Goal: Transaction & Acquisition: Purchase product/service

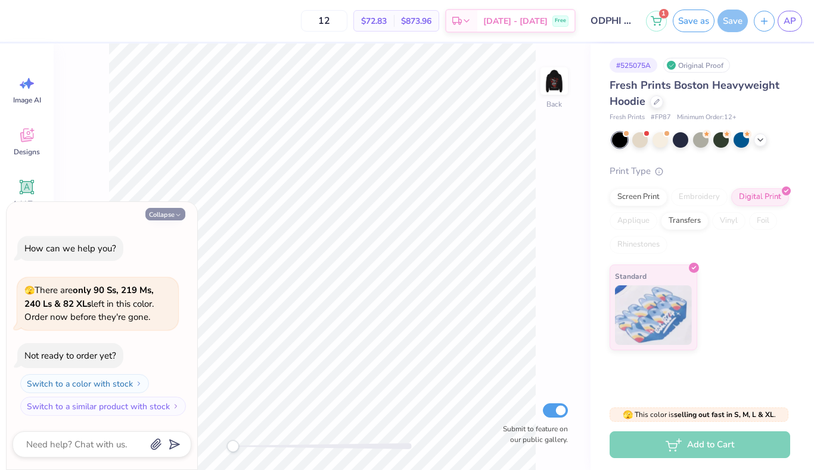
click at [175, 218] on icon "button" at bounding box center [178, 215] width 7 height 7
type textarea "x"
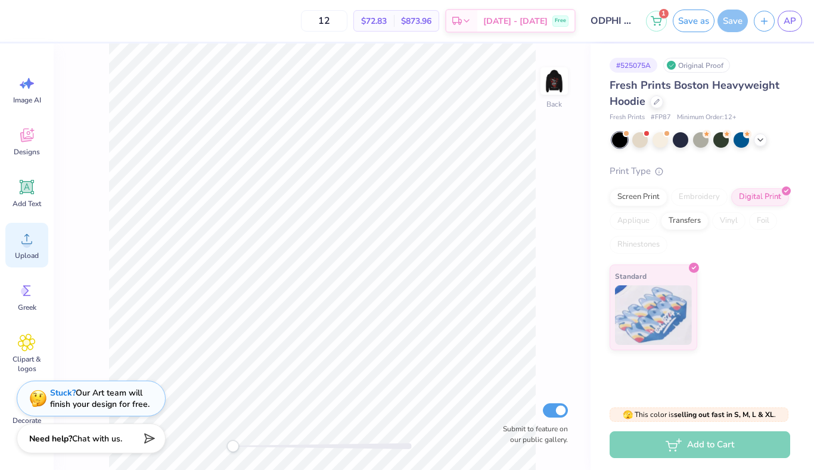
click at [18, 243] on icon at bounding box center [27, 239] width 18 height 18
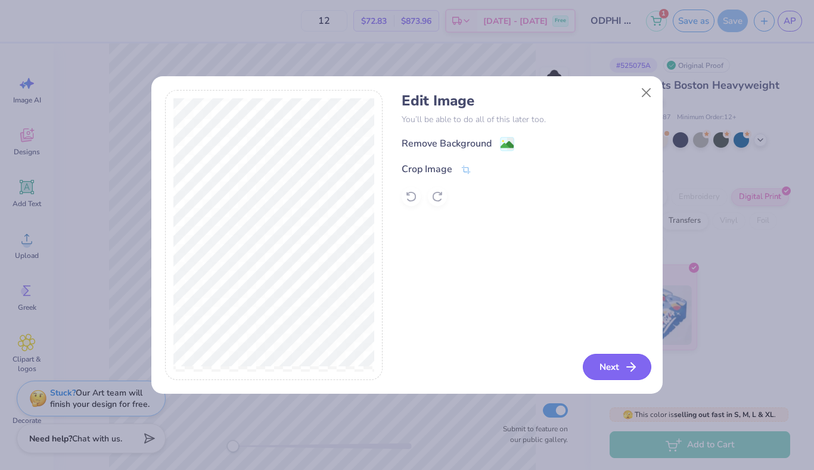
click at [622, 368] on button "Next" at bounding box center [617, 367] width 69 height 26
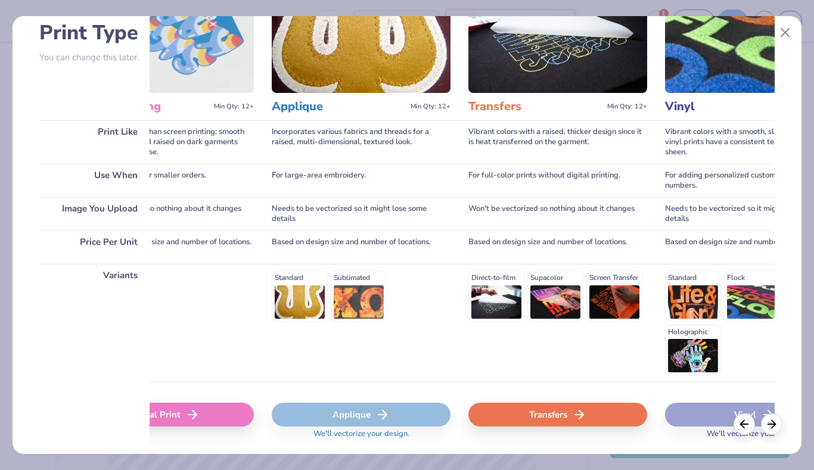
scroll to position [0, 496]
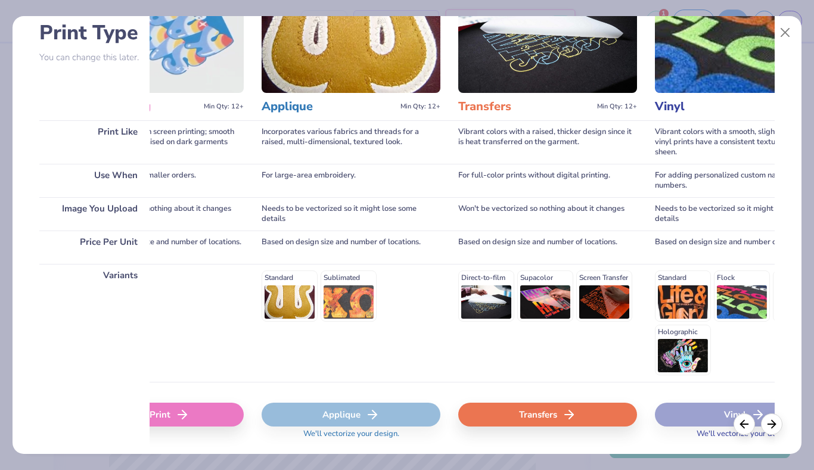
click at [544, 297] on div "Direct-to-film Supacolor Screen Transfer" at bounding box center [547, 296] width 179 height 51
click at [542, 411] on div "Transfers" at bounding box center [547, 415] width 179 height 24
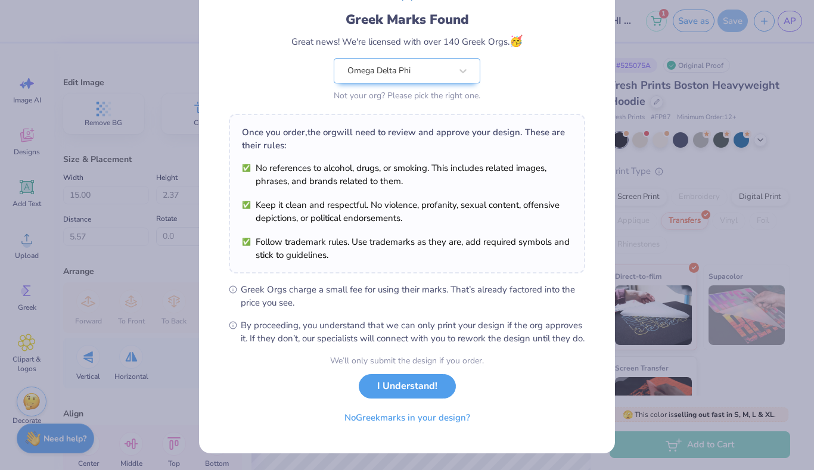
scroll to position [79, 0]
click at [405, 396] on button "I Understand!" at bounding box center [407, 383] width 97 height 24
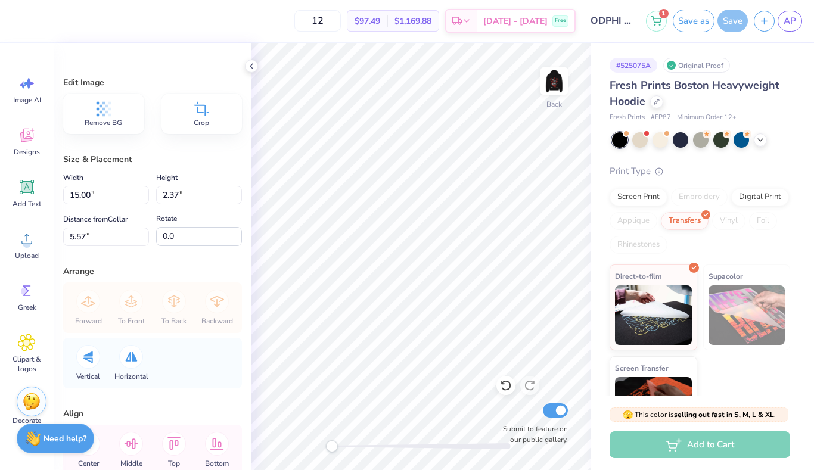
type input "9.97"
type input "1.57"
type input "4.23"
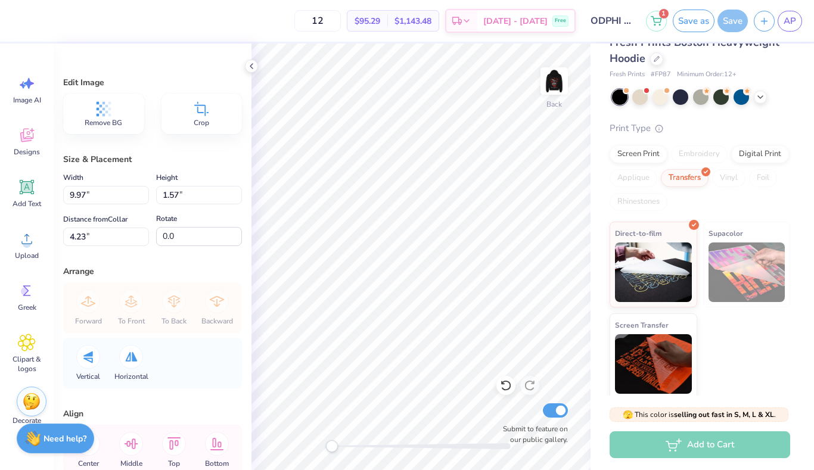
click at [730, 361] on div "Direct-to-film Supacolor Screen Transfer" at bounding box center [700, 311] width 181 height 178
click at [29, 245] on circle at bounding box center [27, 244] width 8 height 8
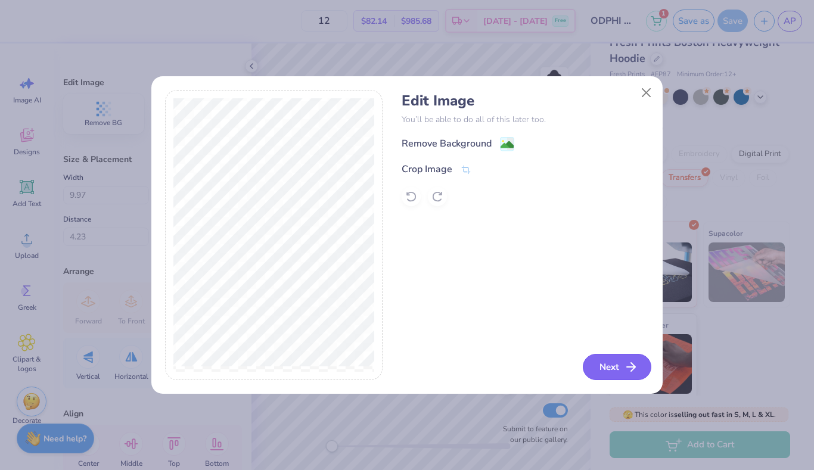
click at [636, 365] on icon "button" at bounding box center [631, 367] width 14 height 14
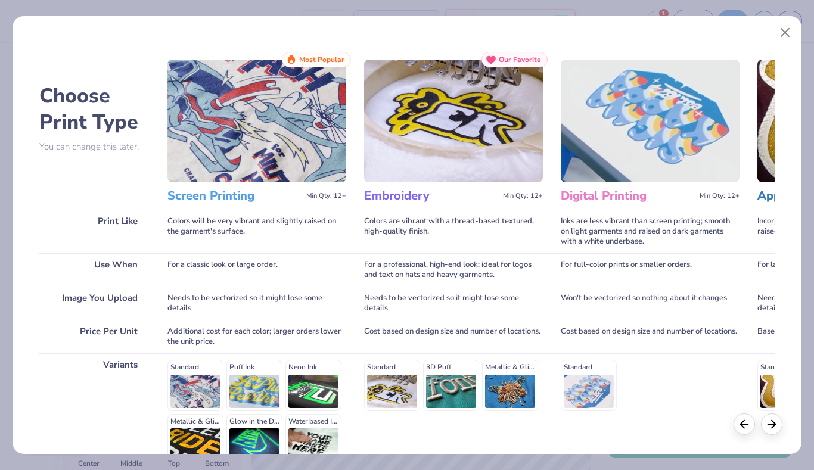
scroll to position [0, 21]
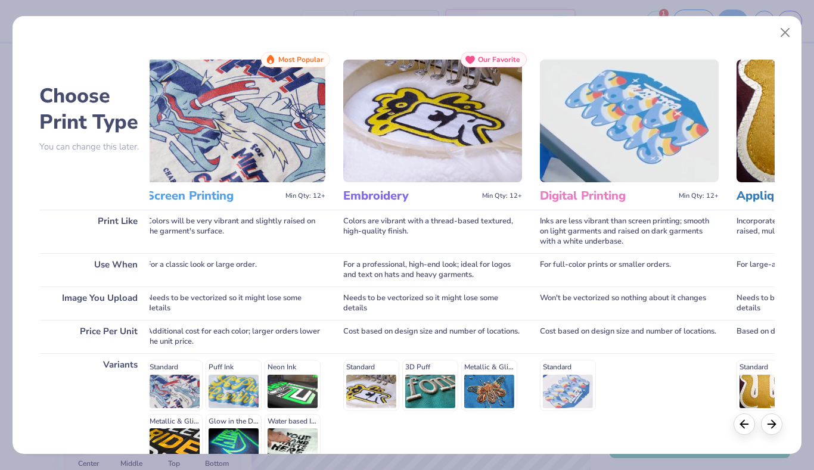
click at [379, 387] on div "Standard 3D Puff Metallic & Glitter" at bounding box center [432, 385] width 179 height 51
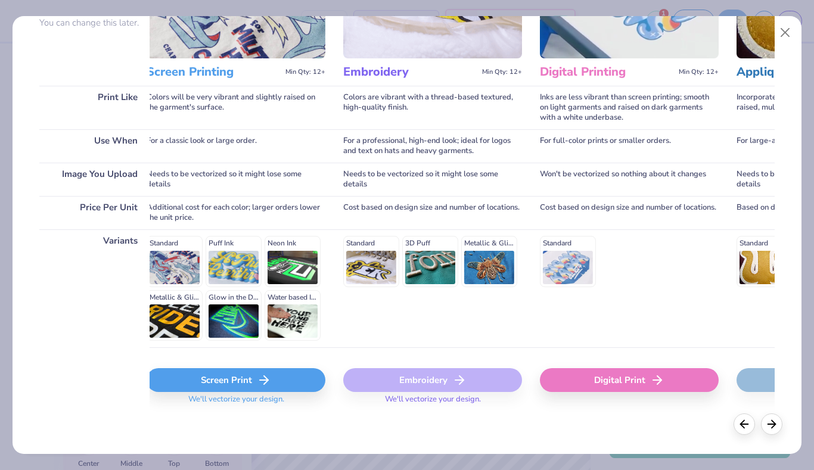
scroll to position [123, 0]
click at [782, 41] on button "Close" at bounding box center [785, 32] width 23 height 23
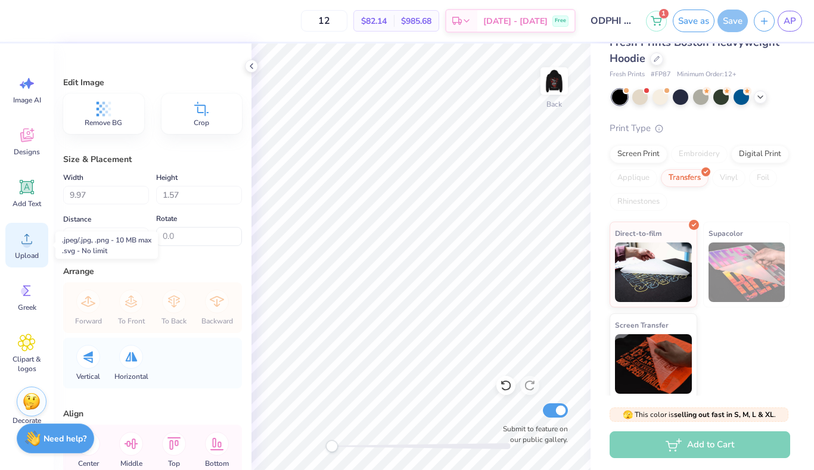
click at [31, 260] on span "Upload" at bounding box center [27, 256] width 24 height 10
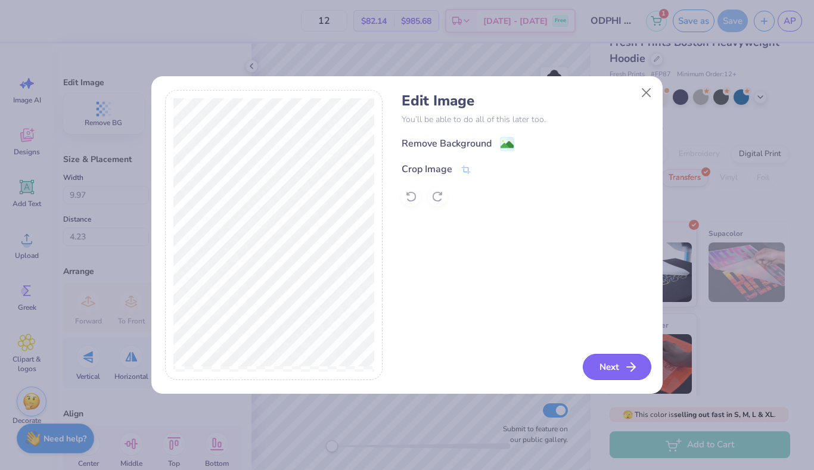
click at [624, 376] on button "Next" at bounding box center [617, 367] width 69 height 26
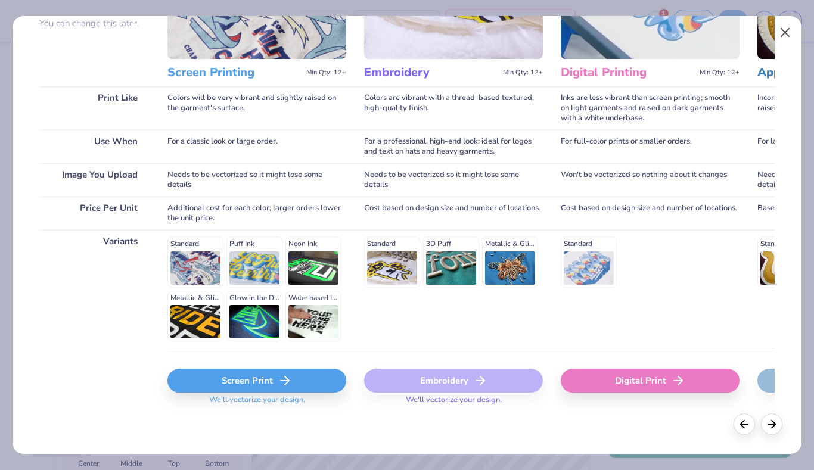
click at [786, 29] on button "Close" at bounding box center [785, 32] width 23 height 23
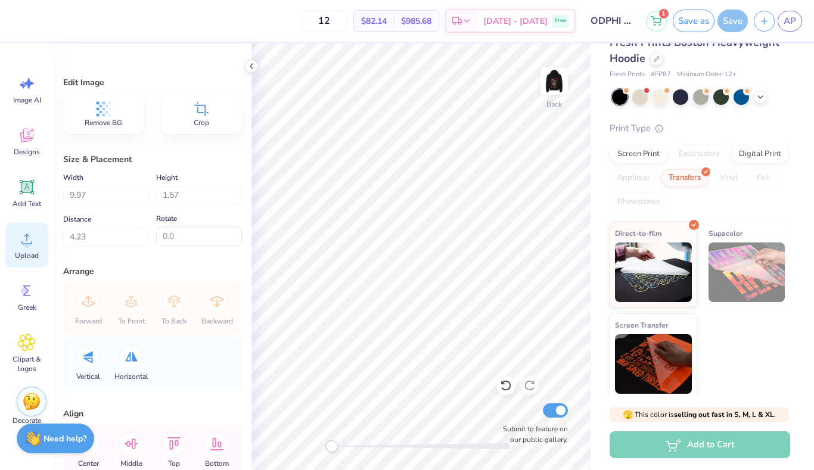
click at [38, 249] on div "Upload" at bounding box center [26, 245] width 43 height 45
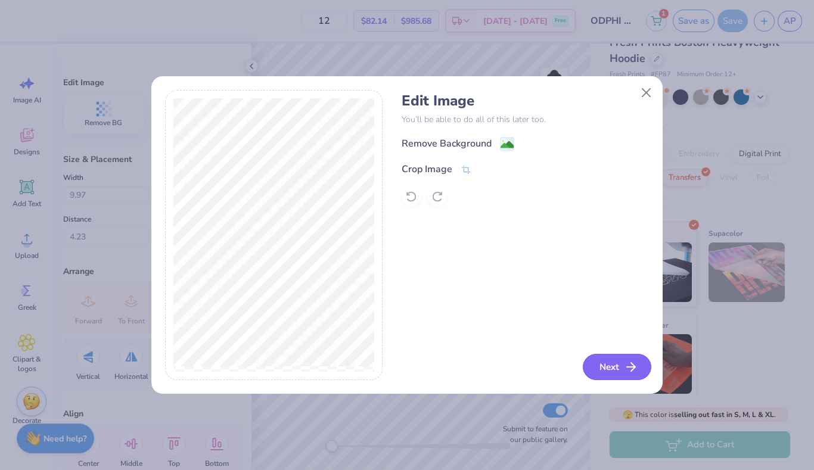
click at [620, 366] on button "Next" at bounding box center [617, 367] width 69 height 26
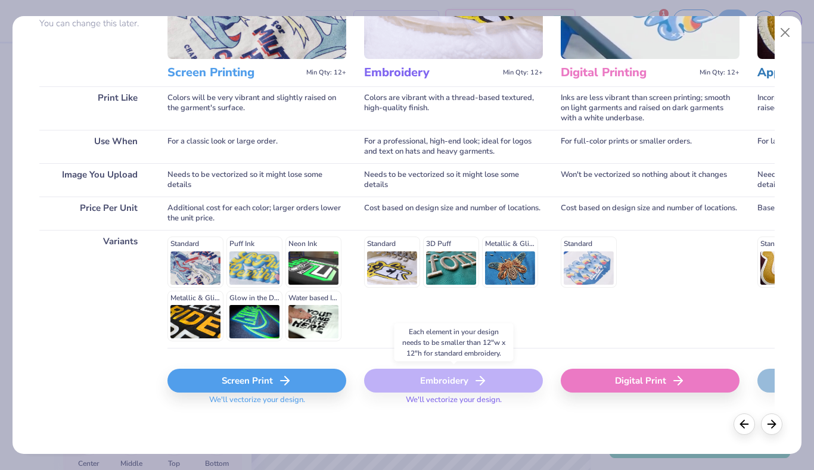
click at [445, 386] on div "Embroidery" at bounding box center [453, 381] width 179 height 24
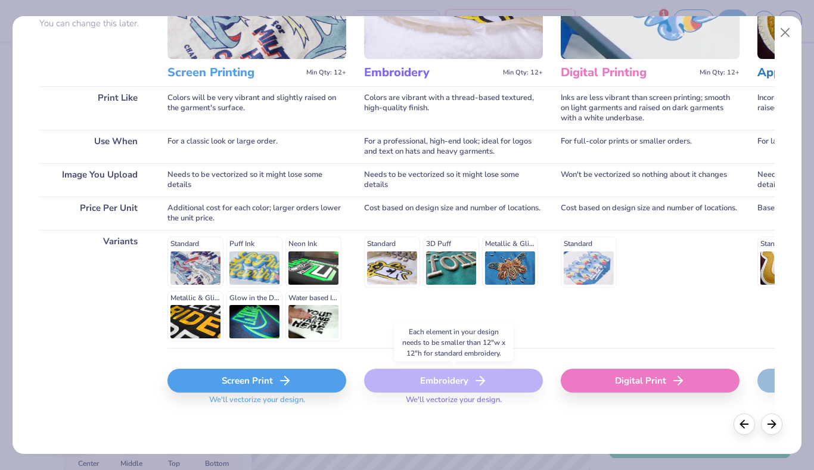
click at [445, 386] on div "Embroidery" at bounding box center [453, 381] width 179 height 24
click at [475, 342] on div "Standard 3D Puff Metallic & Glitter" at bounding box center [453, 289] width 179 height 118
click at [792, 30] on button "Close" at bounding box center [785, 32] width 23 height 23
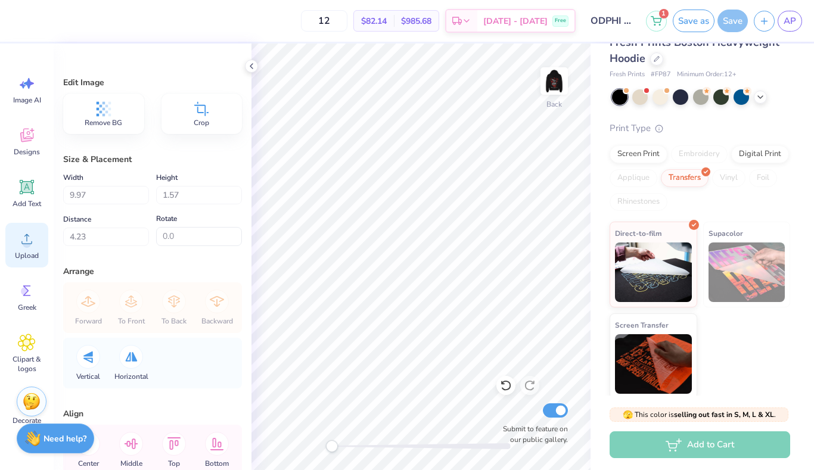
scroll to position [0, 0]
click at [23, 242] on circle at bounding box center [27, 244] width 8 height 8
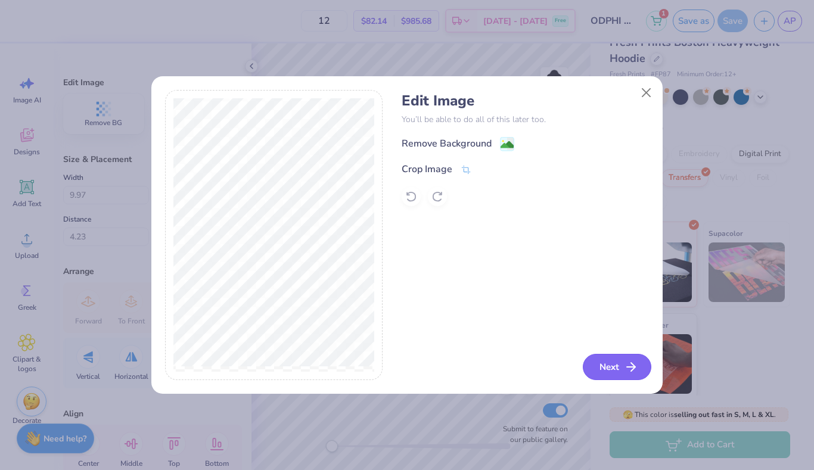
click at [610, 364] on button "Next" at bounding box center [617, 367] width 69 height 26
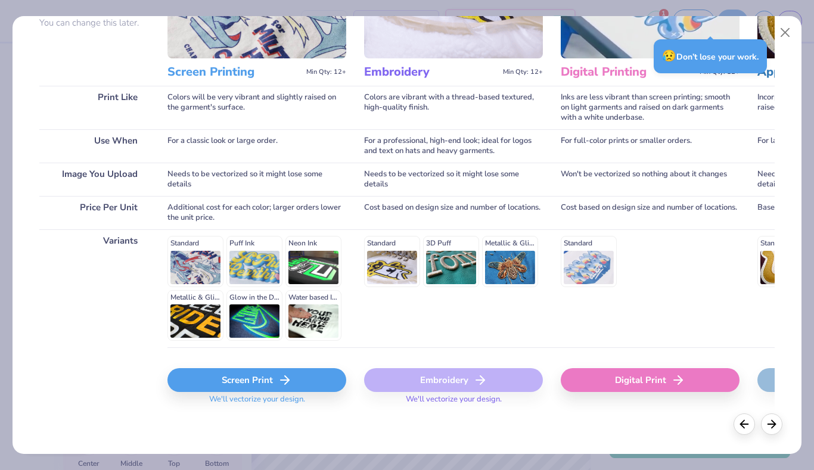
scroll to position [123, 0]
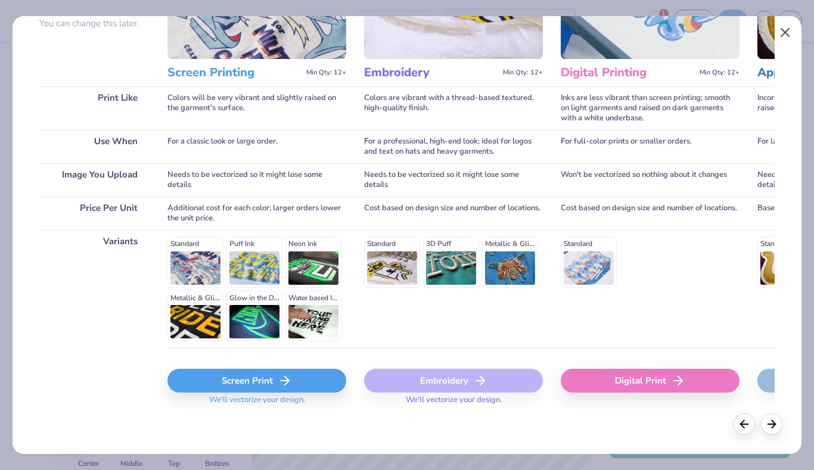
click at [783, 37] on button "Close" at bounding box center [785, 32] width 23 height 23
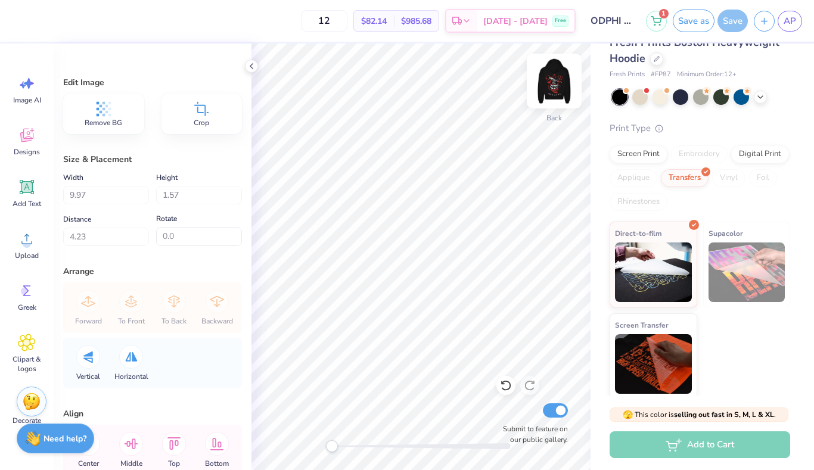
click at [556, 83] on img at bounding box center [555, 81] width 48 height 48
type input "14.60"
type input "17.99"
type input "5.75"
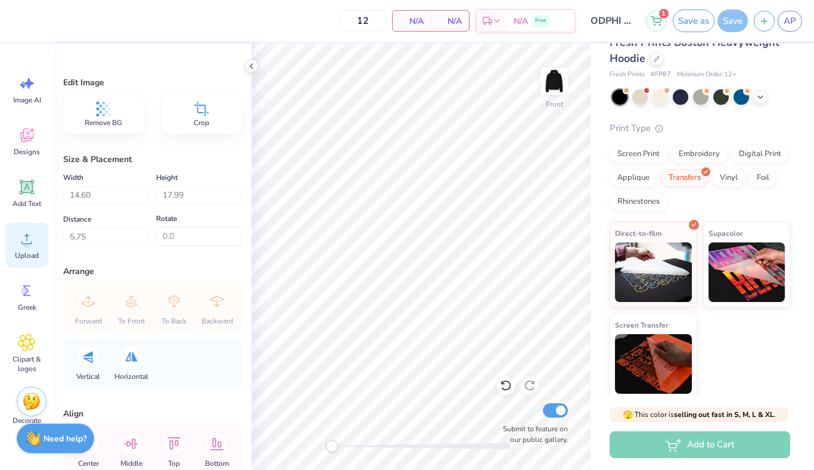
click at [17, 256] on span "Upload" at bounding box center [27, 256] width 24 height 10
click at [550, 83] on img at bounding box center [555, 81] width 48 height 48
click at [30, 253] on span "Upload" at bounding box center [27, 256] width 24 height 10
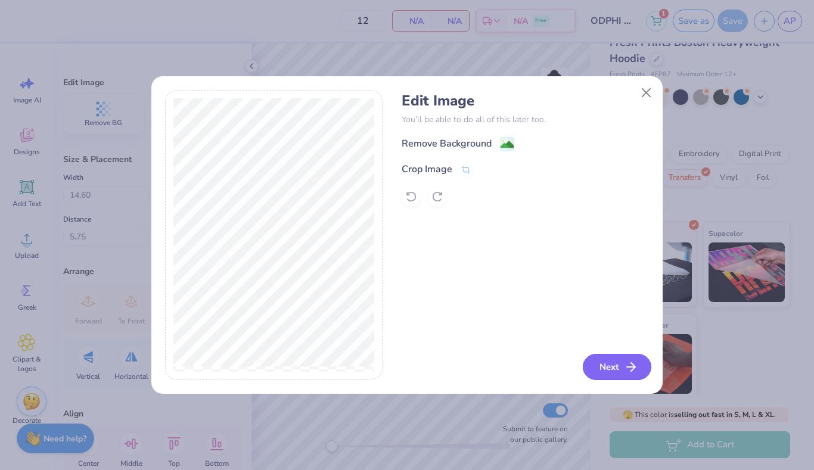
click at [604, 359] on button "Next" at bounding box center [617, 367] width 69 height 26
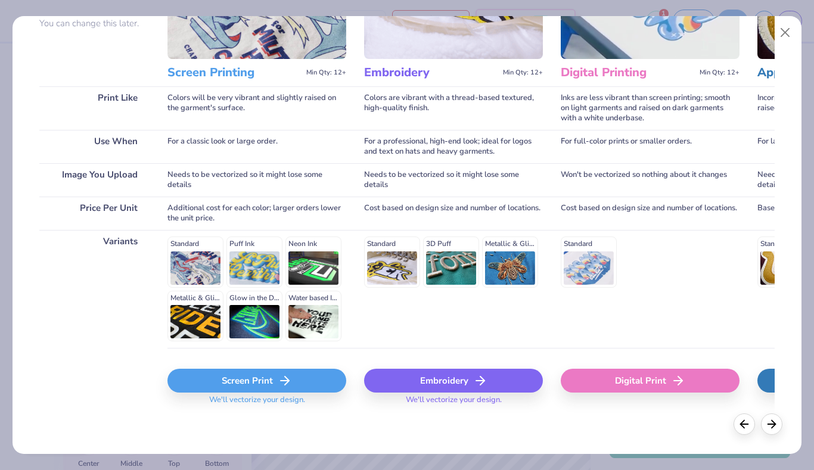
click at [446, 380] on div "Embroidery" at bounding box center [453, 381] width 179 height 24
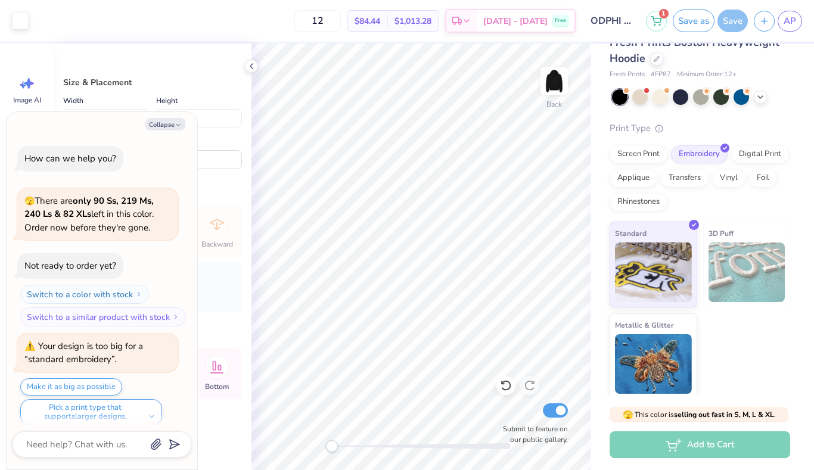
scroll to position [7, 0]
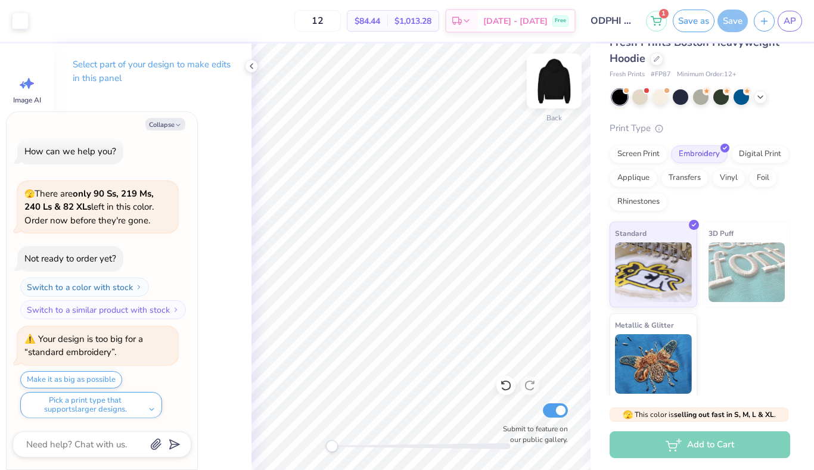
click at [551, 81] on img at bounding box center [555, 81] width 48 height 48
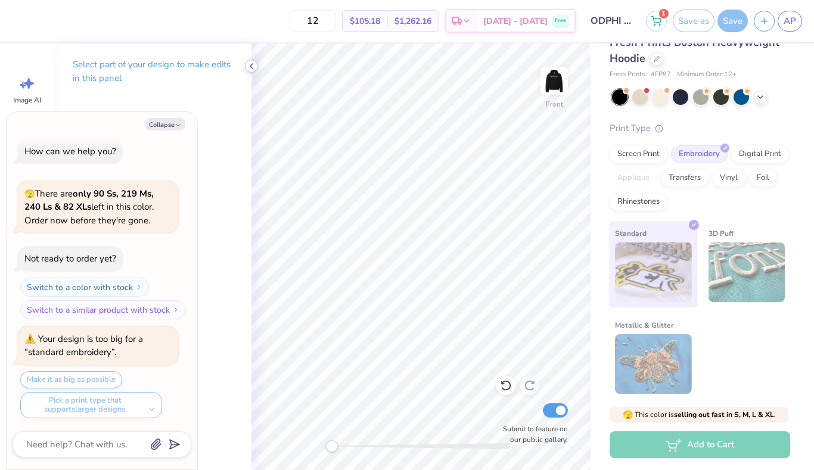
click at [252, 69] on icon at bounding box center [252, 66] width 10 height 10
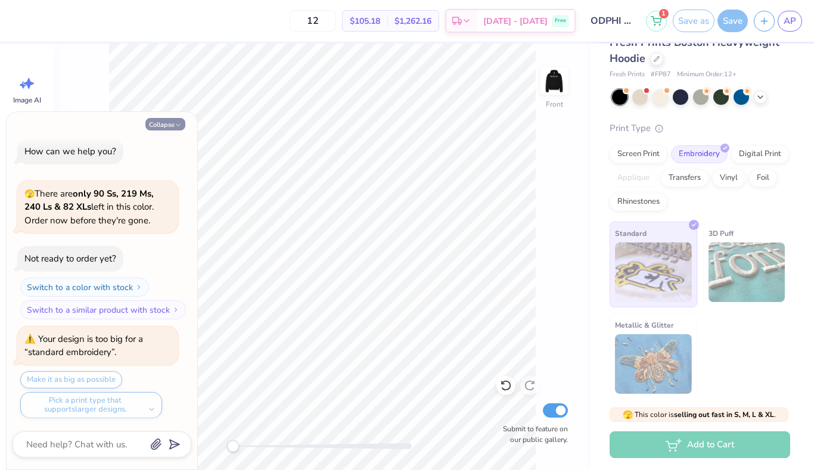
click at [176, 123] on icon "button" at bounding box center [178, 125] width 7 height 7
type textarea "x"
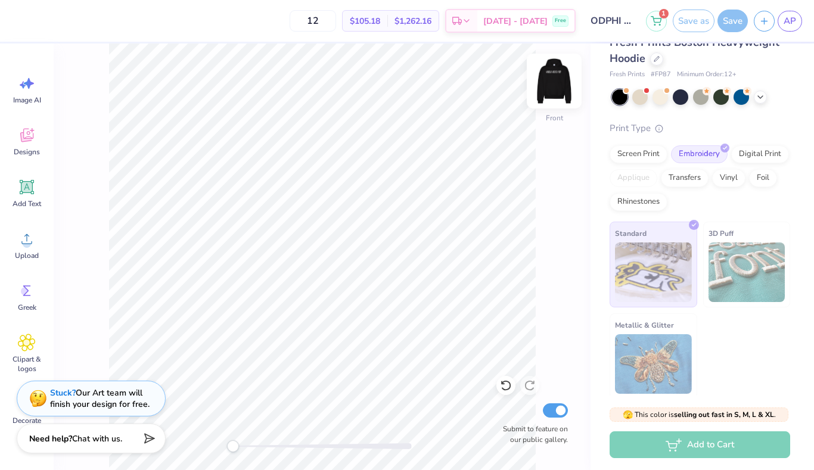
click at [556, 78] on img at bounding box center [555, 81] width 48 height 48
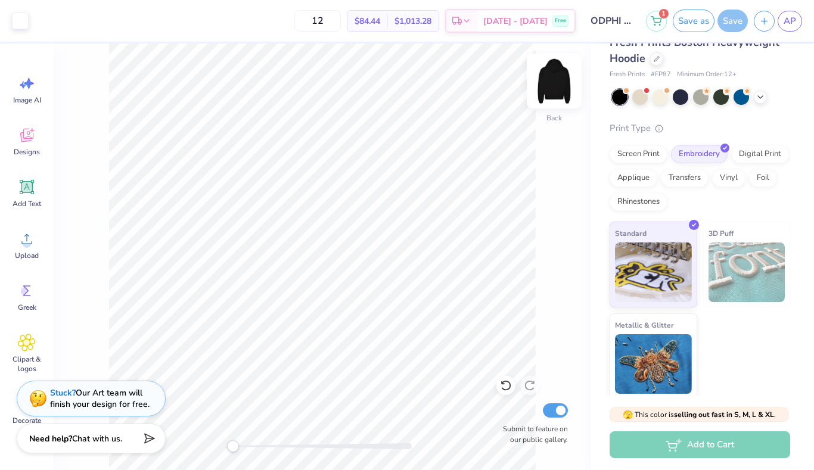
click at [557, 85] on img at bounding box center [555, 81] width 48 height 48
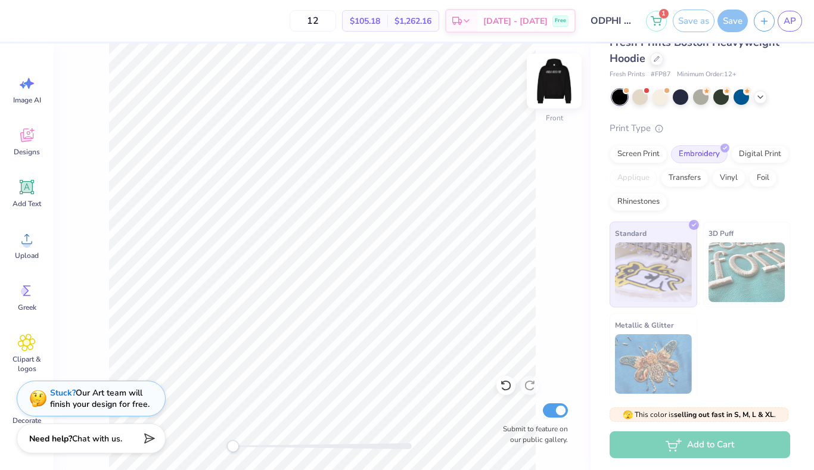
click at [557, 80] on img at bounding box center [555, 81] width 48 height 48
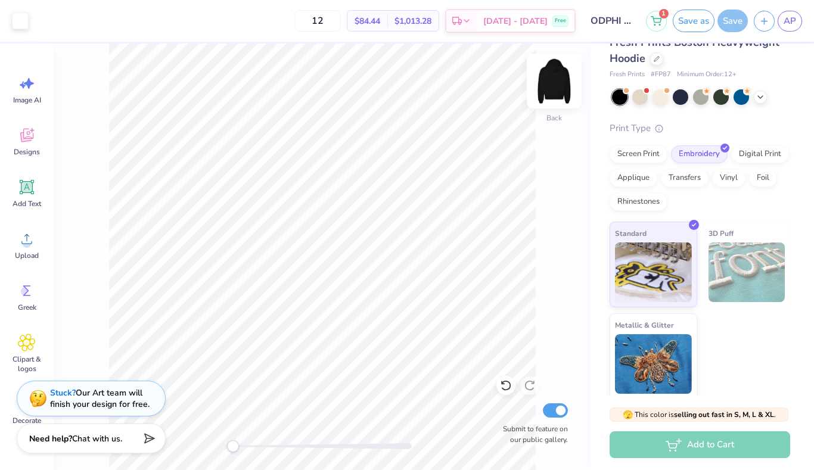
click at [557, 73] on img at bounding box center [555, 81] width 48 height 48
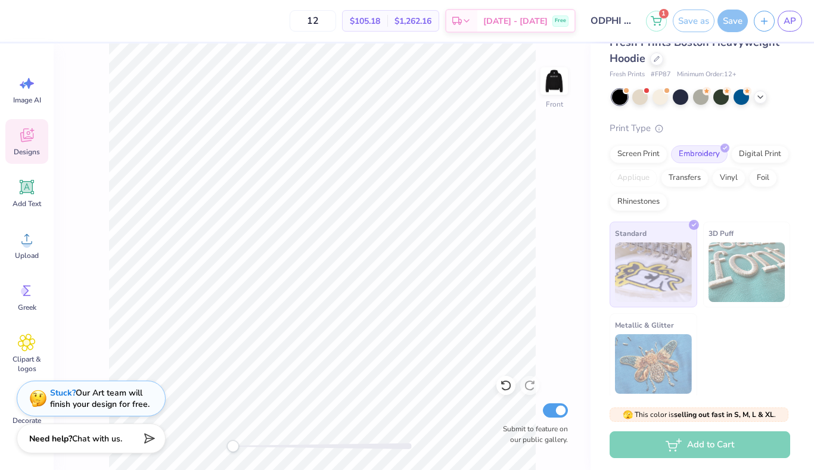
click at [27, 138] on icon at bounding box center [26, 136] width 13 height 14
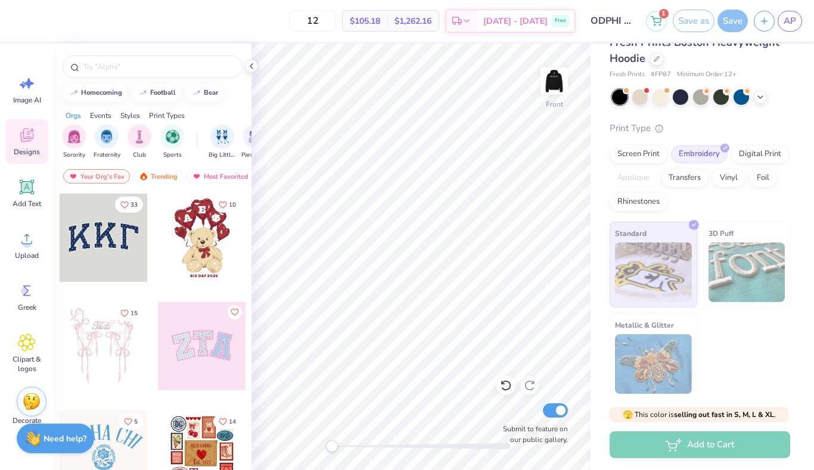
scroll to position [116, 0]
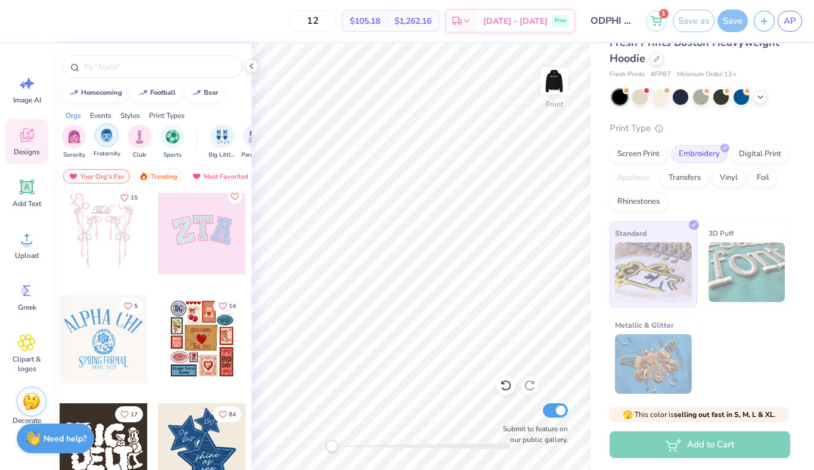
click at [107, 135] on img "filter for Fraternity" at bounding box center [106, 136] width 13 height 14
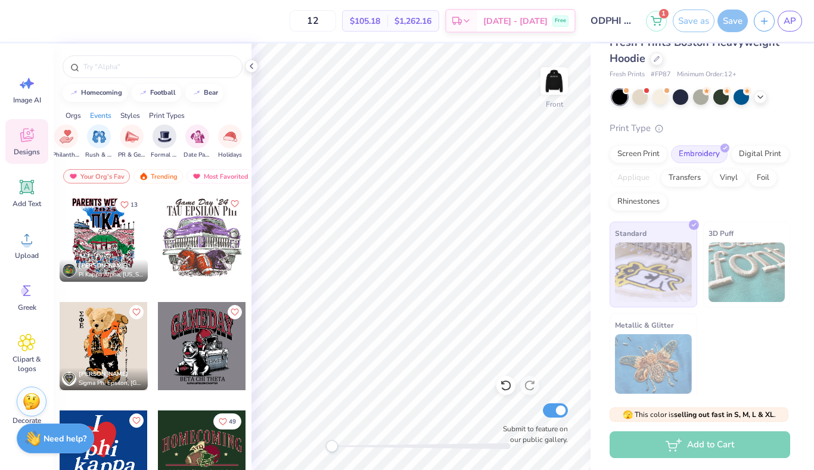
scroll to position [0, 256]
click at [131, 116] on div "Styles" at bounding box center [130, 115] width 20 height 11
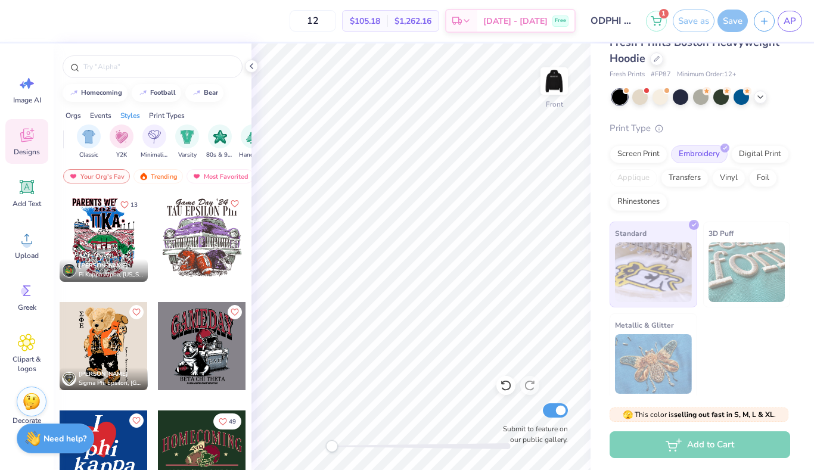
scroll to position [0, 625]
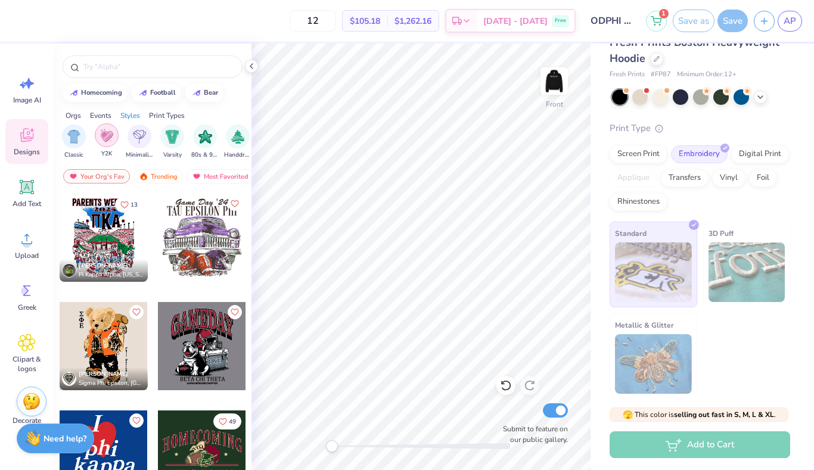
click at [110, 145] on div "filter for Y2K" at bounding box center [107, 135] width 24 height 24
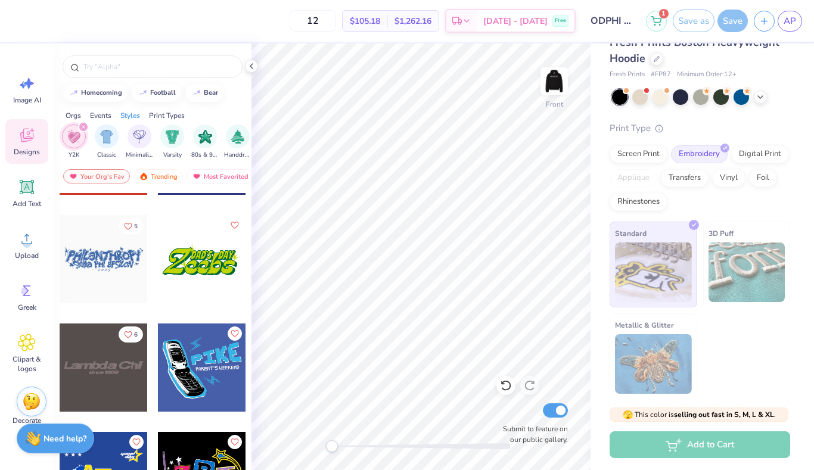
scroll to position [2157, 0]
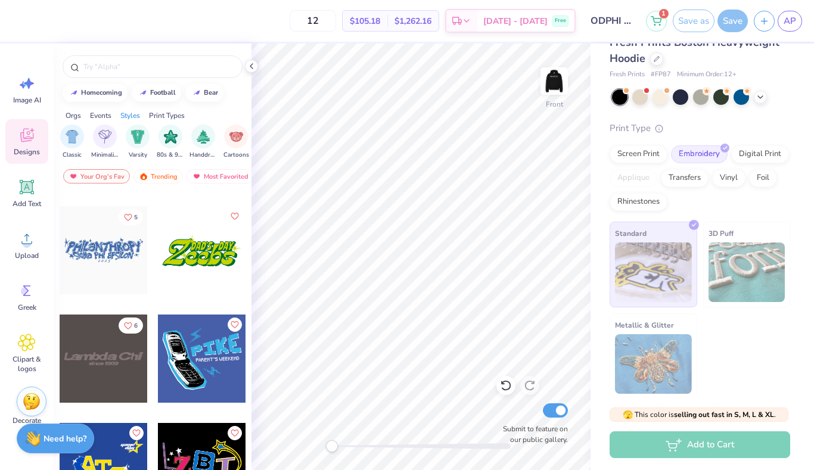
click at [171, 112] on div "Print Types" at bounding box center [167, 115] width 36 height 11
click at [72, 139] on div "filter for Embroidery" at bounding box center [64, 135] width 24 height 24
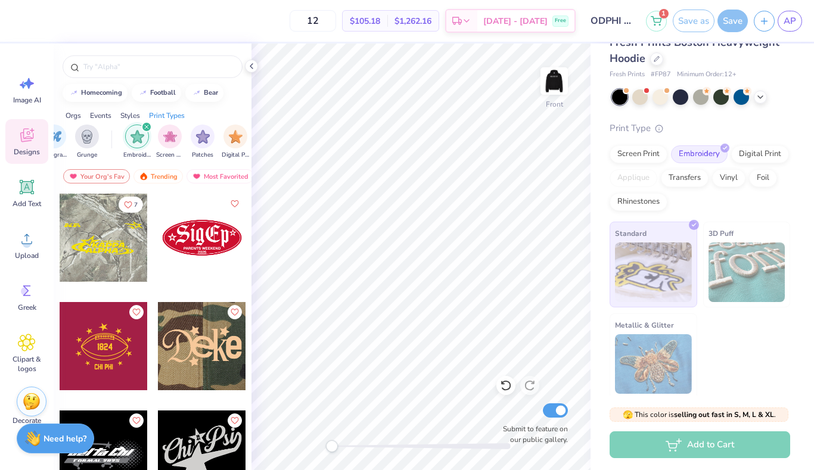
scroll to position [0, 908]
click at [160, 141] on div "filter for Screen Print" at bounding box center [169, 135] width 24 height 24
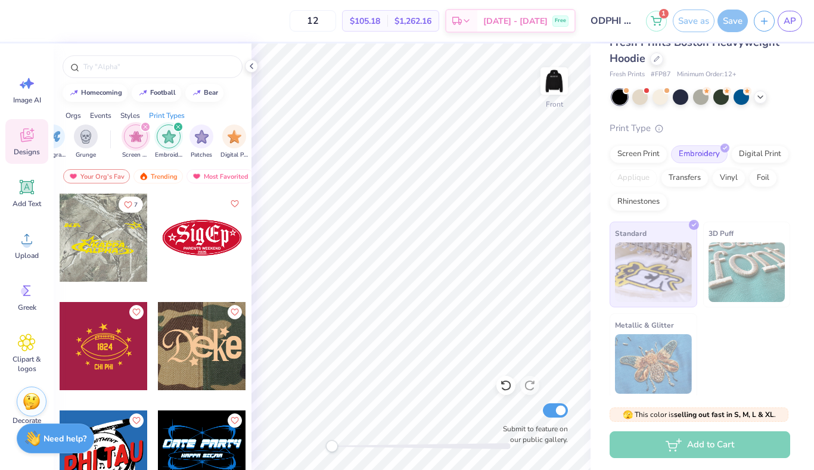
click at [143, 128] on icon "filter for Screen Print" at bounding box center [145, 127] width 5 height 5
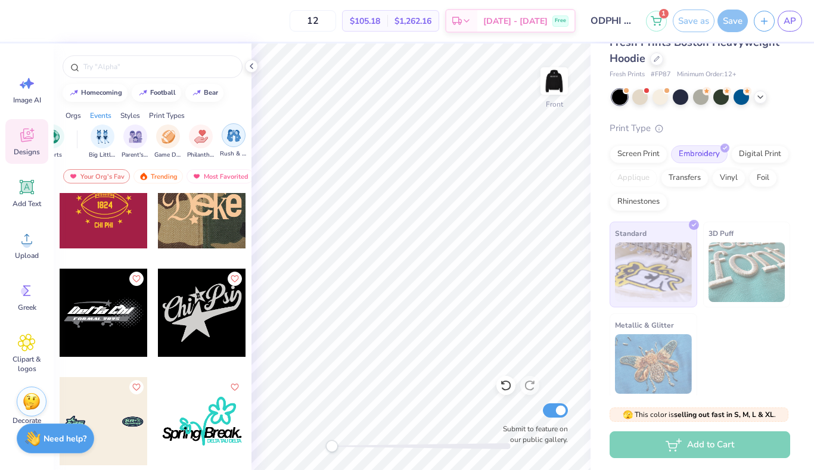
scroll to position [0, 106]
click at [77, 116] on div "Orgs" at bounding box center [73, 115] width 15 height 11
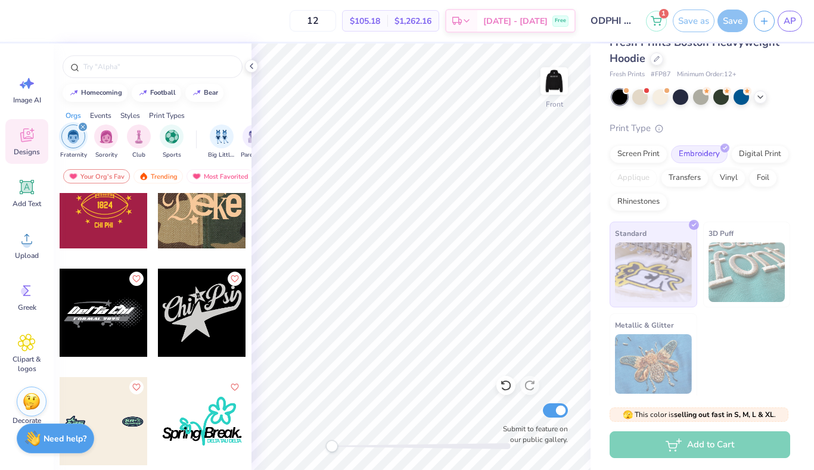
scroll to position [0, 0]
click at [133, 73] on div at bounding box center [153, 66] width 180 height 23
click at [133, 64] on input "text" at bounding box center [158, 67] width 153 height 12
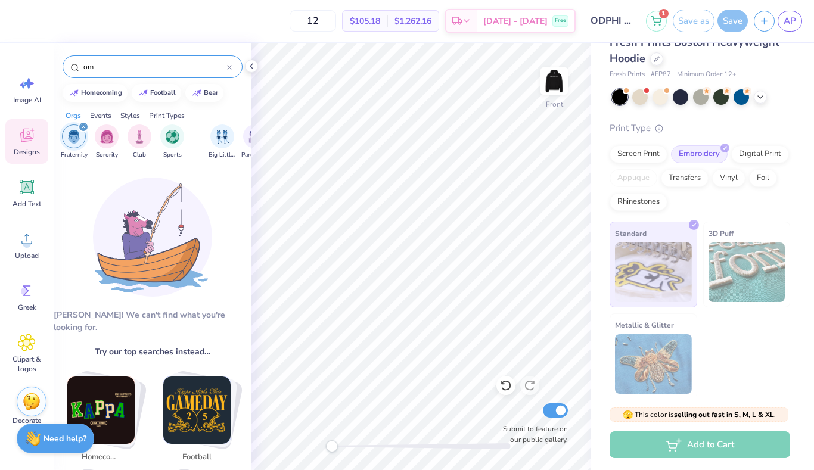
type input "o"
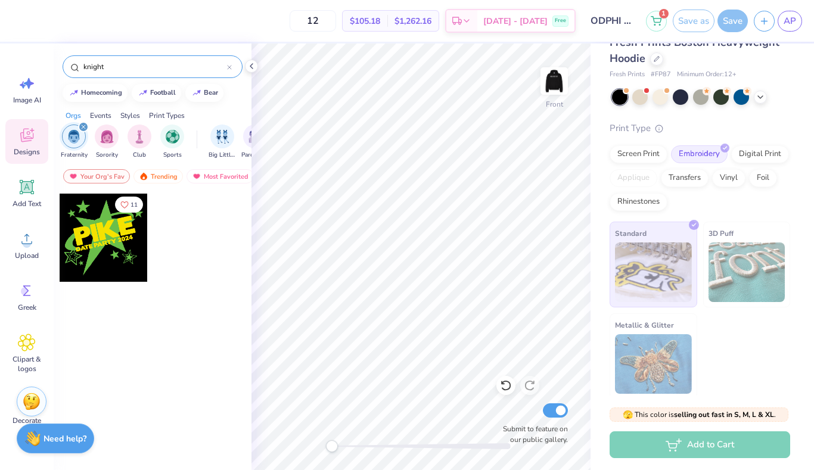
click at [83, 125] on icon "filter for Fraternity" at bounding box center [83, 127] width 5 height 5
click at [103, 110] on div "Orgs Events Styles Print Types" at bounding box center [153, 112] width 198 height 17
click at [108, 113] on div "Events" at bounding box center [100, 115] width 21 height 11
click at [134, 114] on div "Styles" at bounding box center [130, 115] width 20 height 11
click at [157, 114] on div "Print Types" at bounding box center [167, 115] width 36 height 11
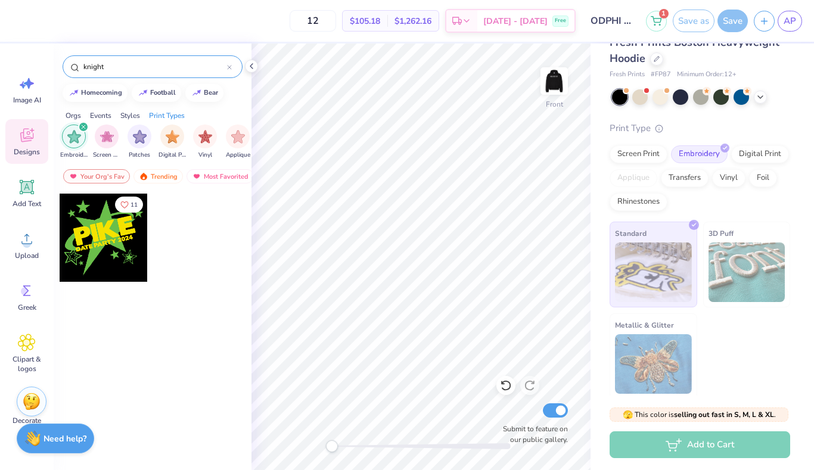
click at [133, 114] on div "Styles" at bounding box center [130, 115] width 20 height 11
click at [83, 127] on icon "filter for Y2K" at bounding box center [84, 127] width 4 height 4
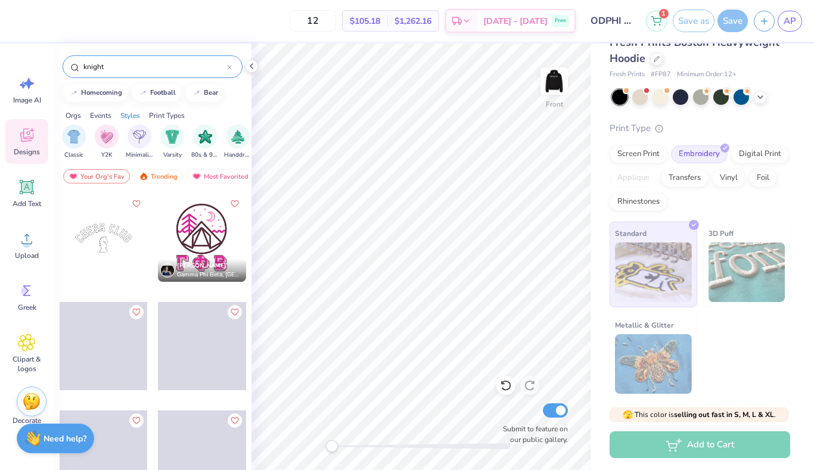
click at [168, 116] on div "Print Types" at bounding box center [167, 115] width 36 height 11
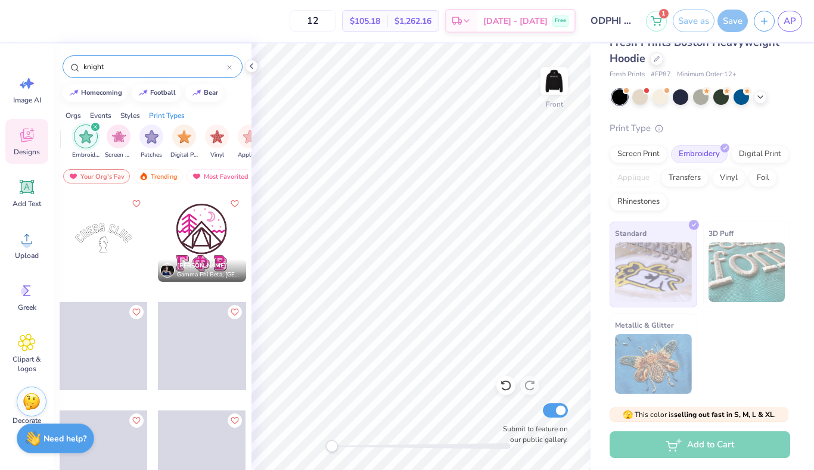
scroll to position [0, 970]
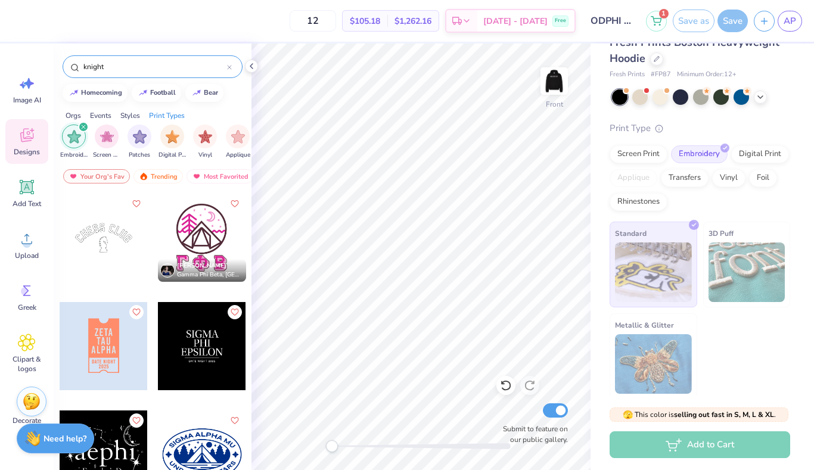
click at [83, 127] on icon "filter for Embroidery" at bounding box center [84, 127] width 4 height 4
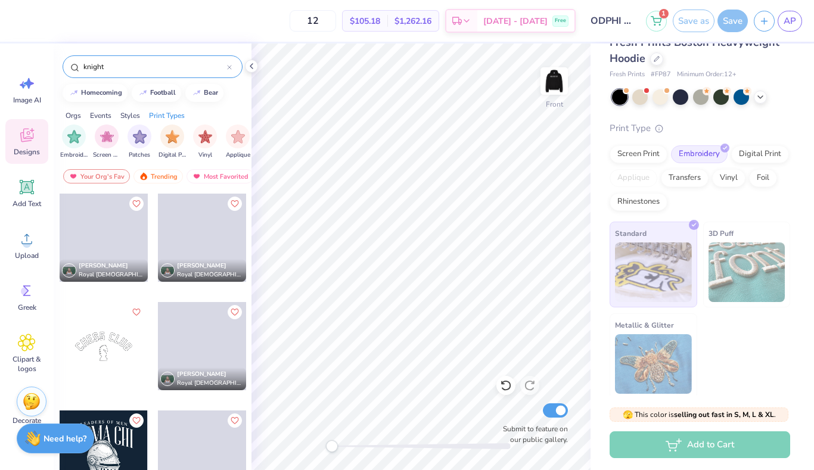
click at [73, 116] on div "Orgs" at bounding box center [73, 115] width 15 height 11
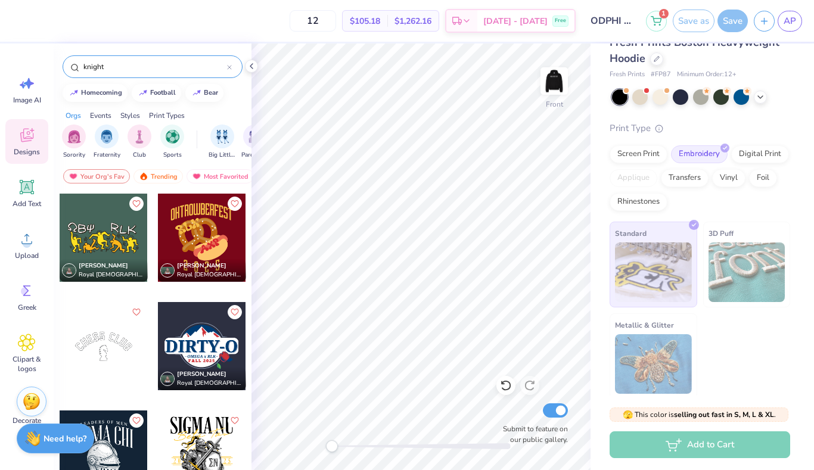
click at [135, 73] on div "knight" at bounding box center [153, 66] width 180 height 23
click at [135, 67] on input "knight" at bounding box center [154, 67] width 145 height 12
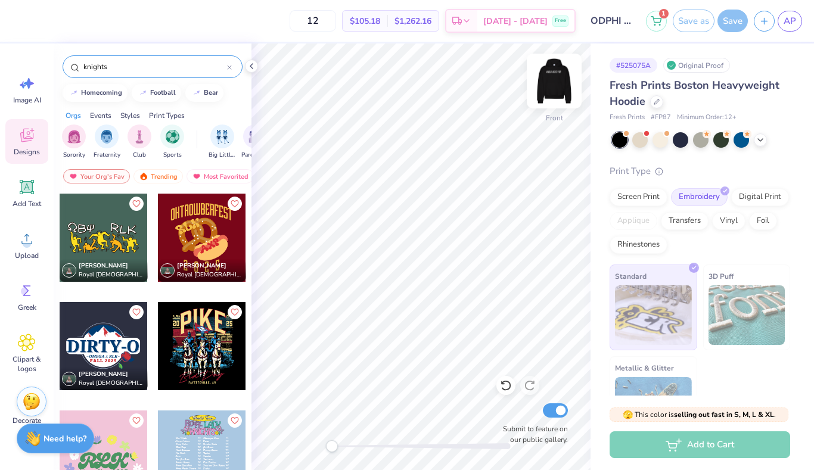
type input "knights"
click at [553, 85] on img at bounding box center [555, 81] width 48 height 48
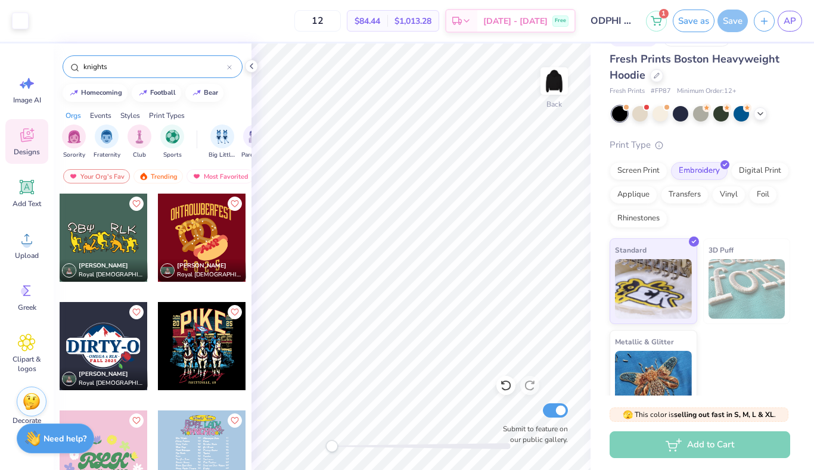
scroll to position [12, 0]
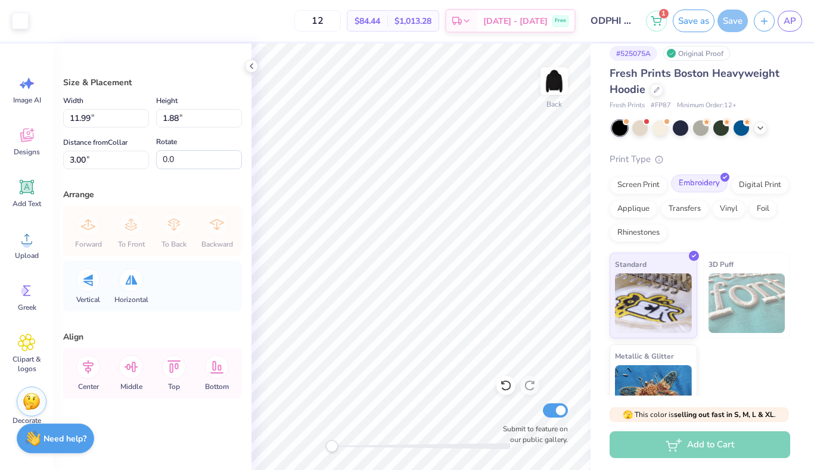
click at [723, 178] on icon at bounding box center [725, 177] width 5 height 5
click at [649, 187] on div "Screen Print" at bounding box center [639, 184] width 58 height 18
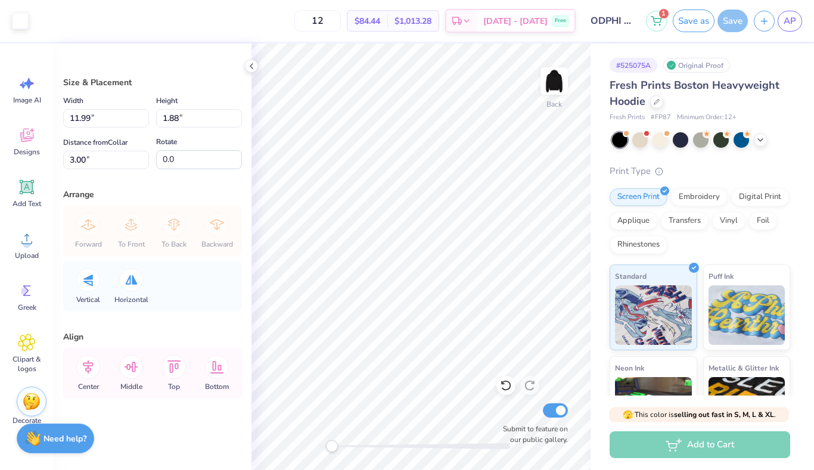
scroll to position [0, 0]
click at [662, 170] on circle at bounding box center [659, 169] width 7 height 7
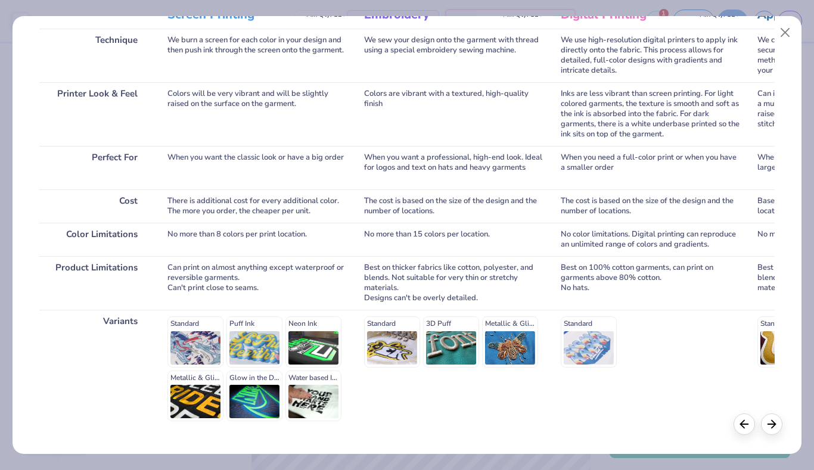
click at [263, 348] on div "Standard Puff Ink Neon Ink Metallic & Glitter Ink Glow in the Dark Ink Water ba…" at bounding box center [257, 369] width 179 height 105
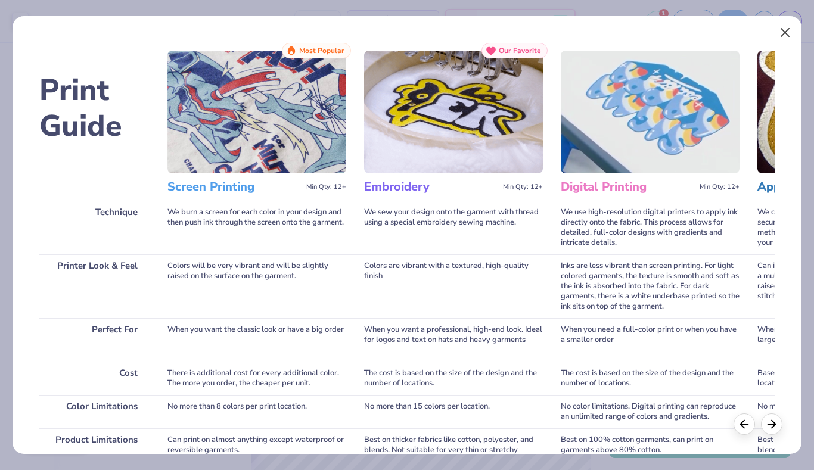
click at [777, 30] on button "Close" at bounding box center [785, 32] width 23 height 23
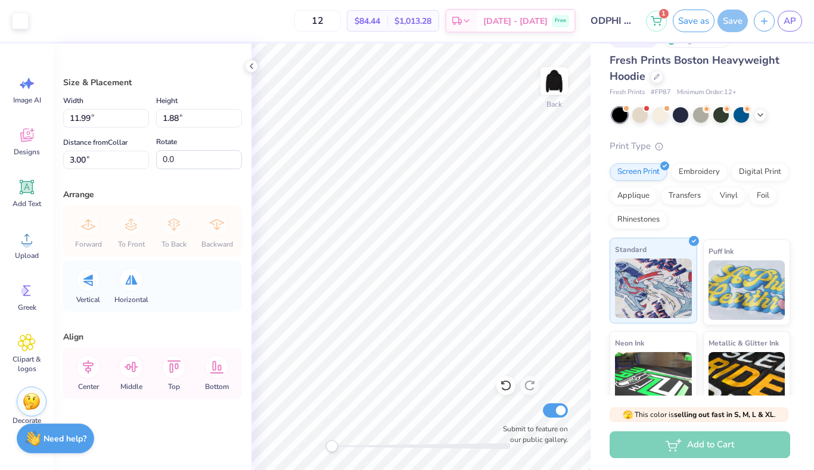
scroll to position [36, 0]
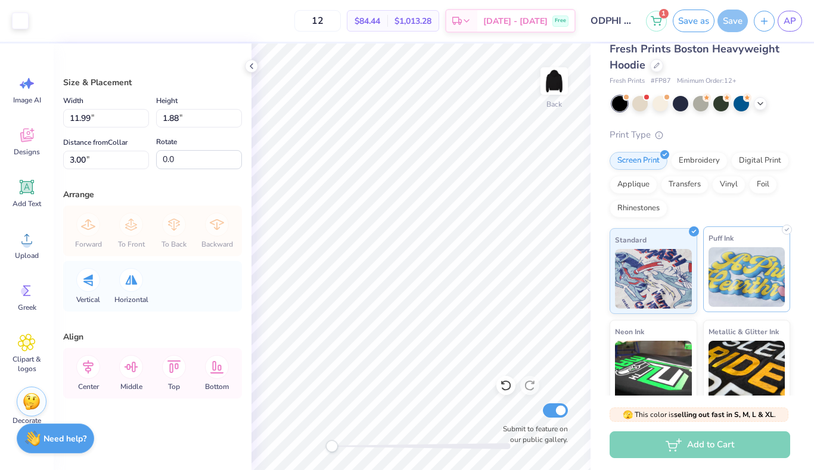
click at [733, 278] on img at bounding box center [747, 277] width 77 height 60
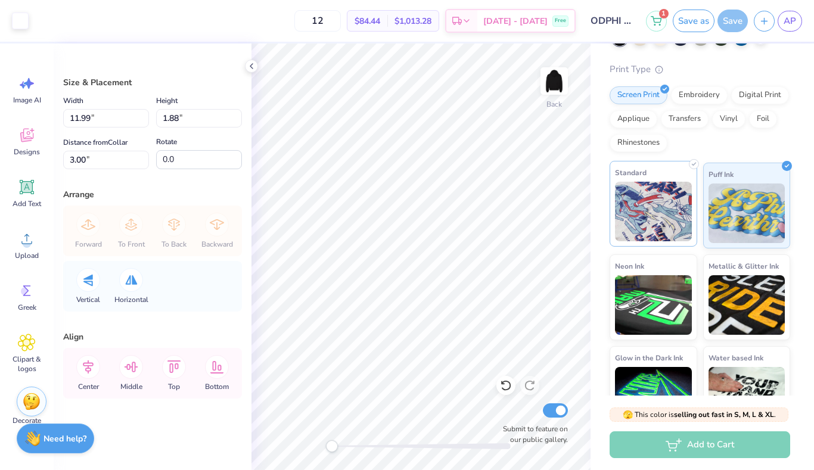
scroll to position [120, 0]
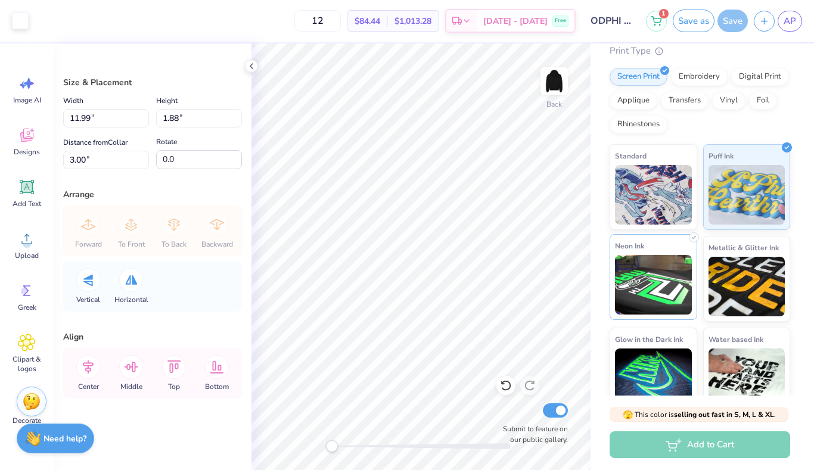
click at [658, 278] on img at bounding box center [653, 285] width 77 height 60
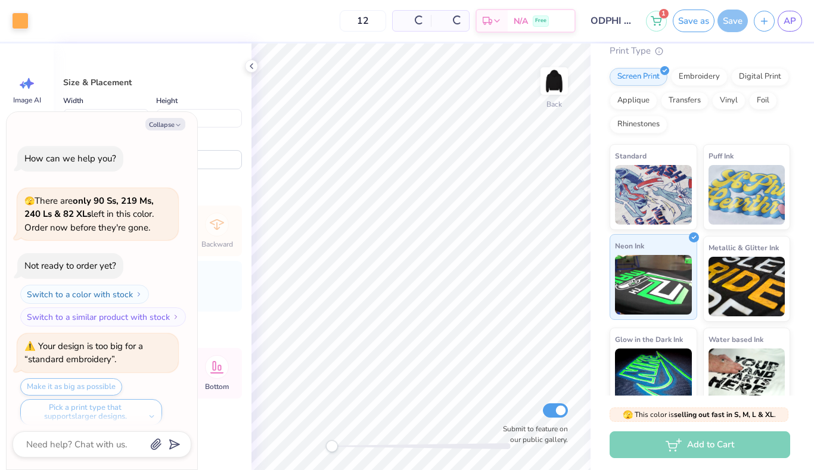
scroll to position [79, 0]
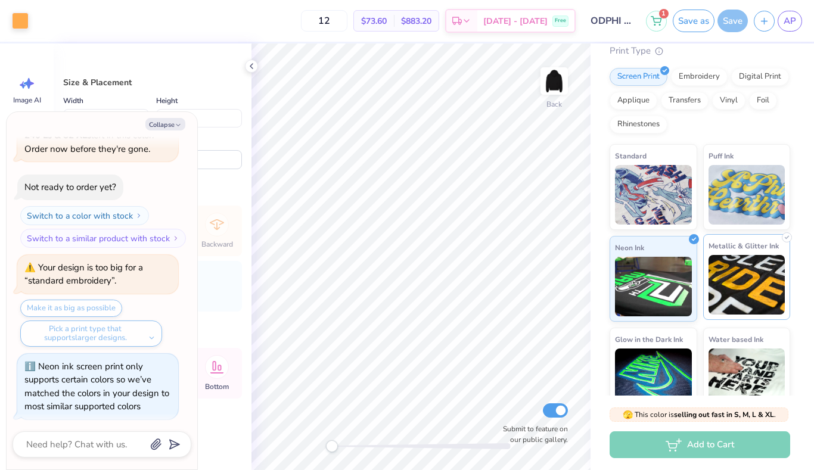
click at [745, 246] on span "Metallic & Glitter Ink" at bounding box center [744, 246] width 70 height 13
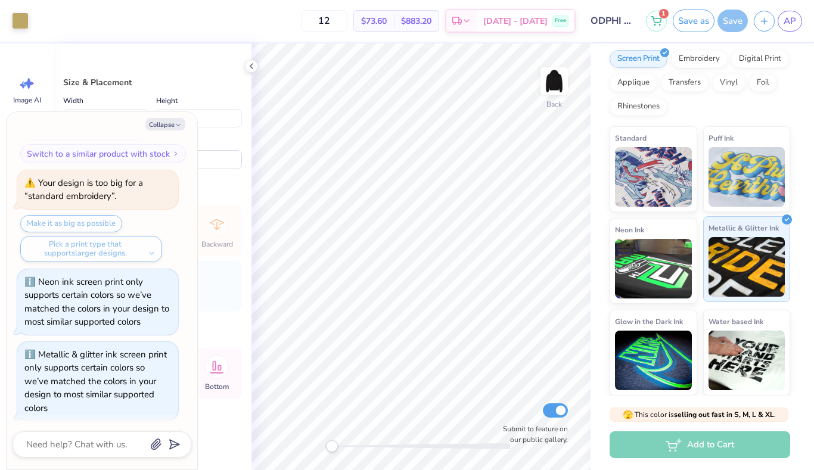
scroll to position [138, 0]
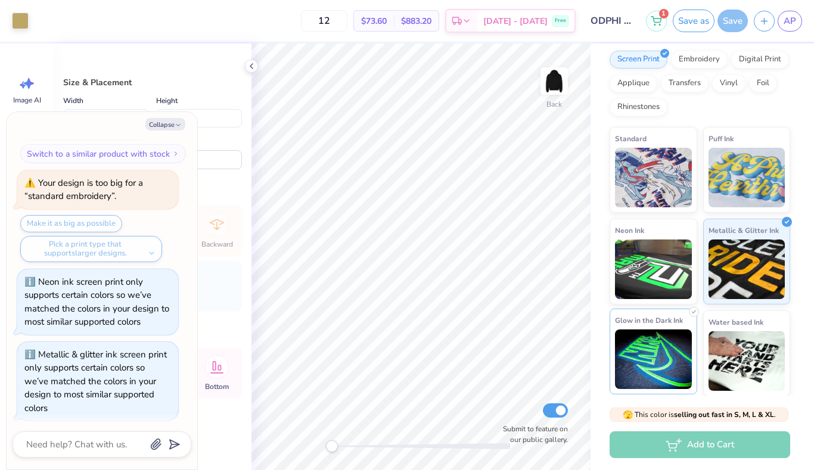
click at [663, 333] on img at bounding box center [653, 360] width 77 height 60
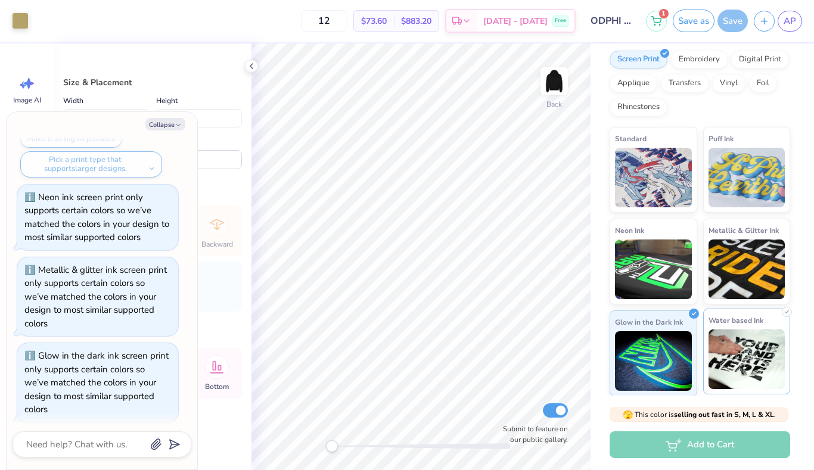
click at [744, 322] on span "Water based Ink" at bounding box center [736, 320] width 55 height 13
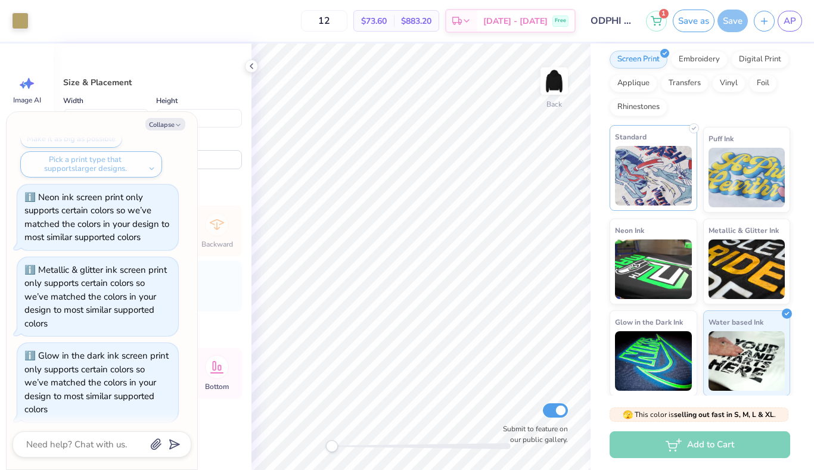
click at [673, 147] on img at bounding box center [653, 176] width 77 height 60
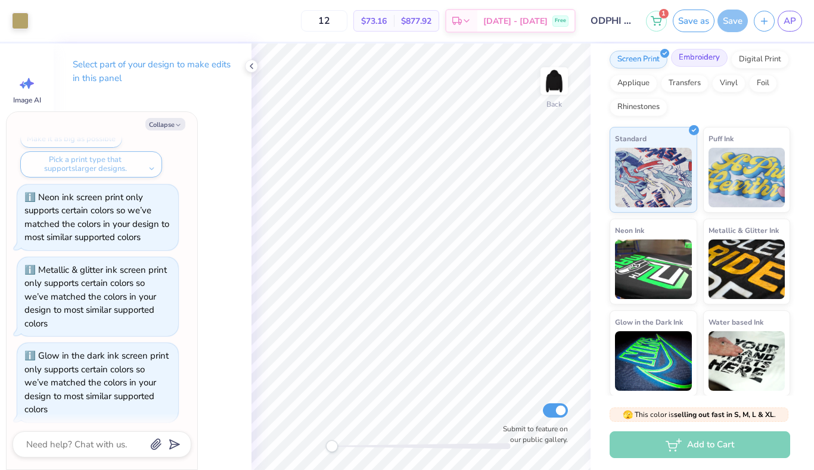
click at [693, 55] on div "Embroidery" at bounding box center [699, 58] width 57 height 18
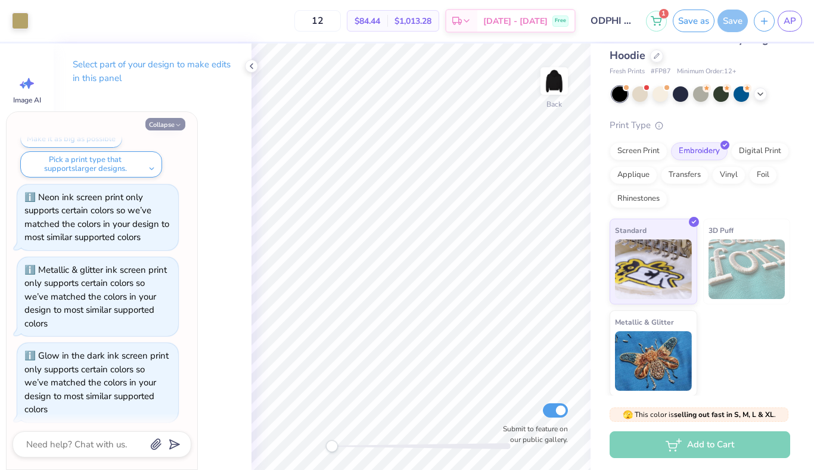
click at [171, 124] on button "Collapse" at bounding box center [165, 124] width 40 height 13
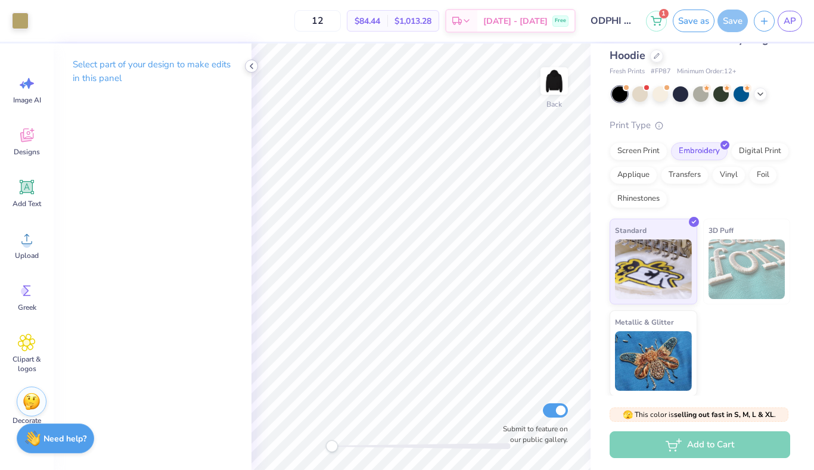
click at [247, 67] on icon at bounding box center [252, 66] width 10 height 10
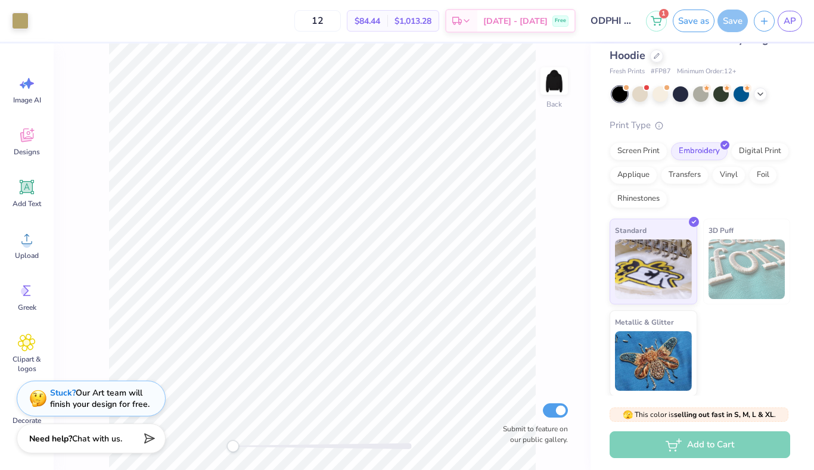
click at [626, 97] on div at bounding box center [619, 93] width 15 height 15
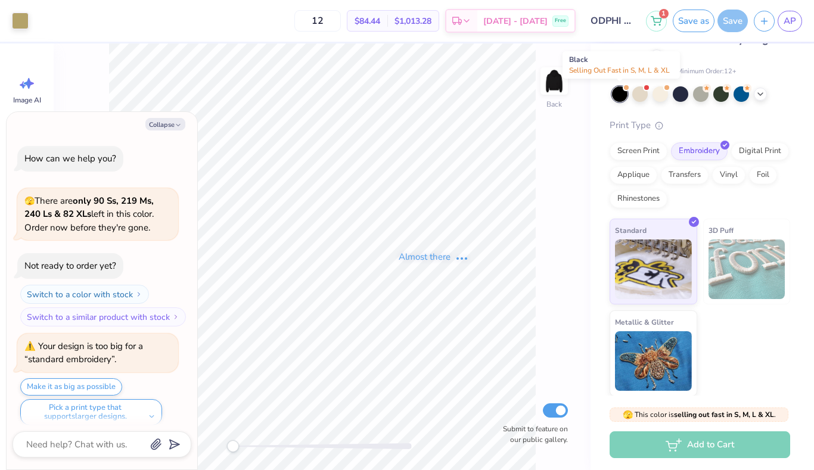
scroll to position [402, 0]
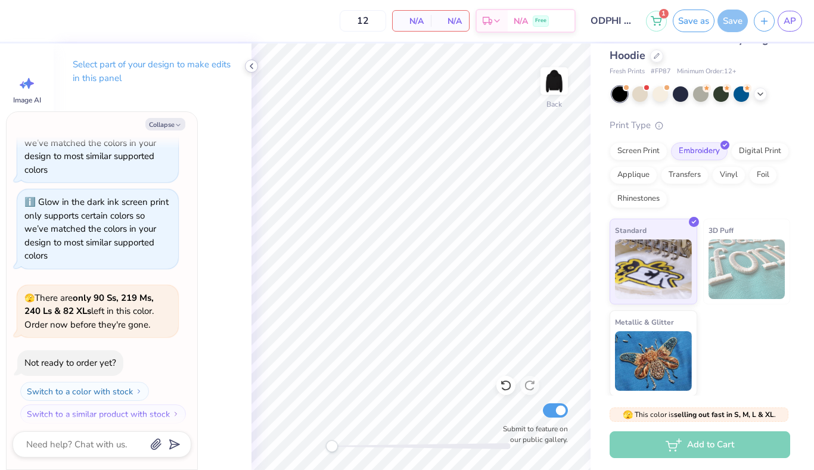
click at [251, 66] on polyline at bounding box center [251, 66] width 2 height 5
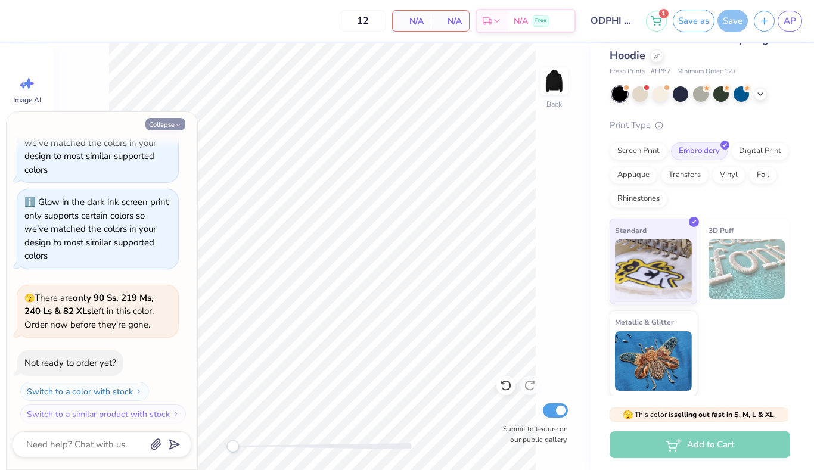
click at [178, 124] on icon "button" at bounding box center [178, 125] width 7 height 7
type textarea "x"
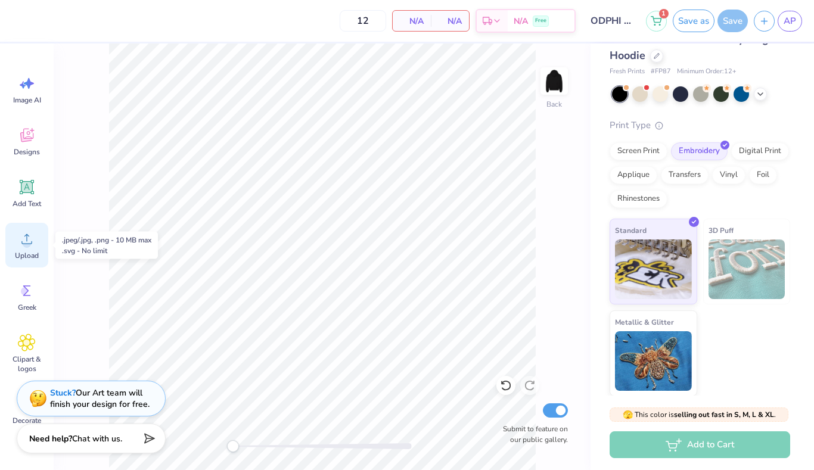
click at [22, 253] on span "Upload" at bounding box center [27, 256] width 24 height 10
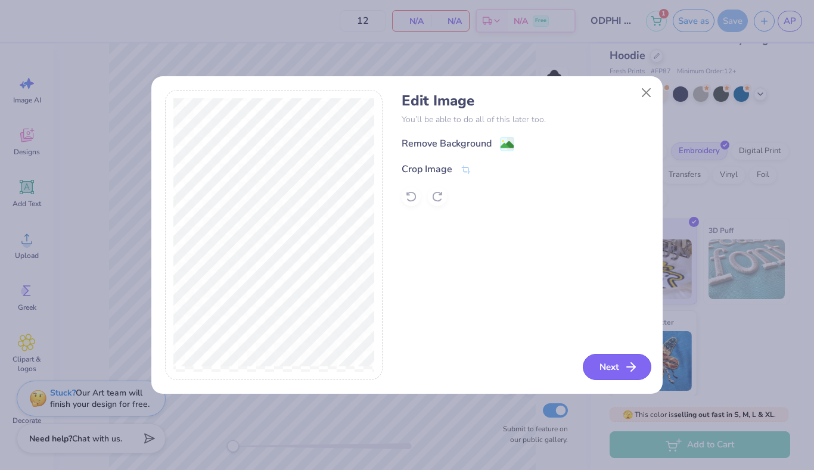
click at [624, 374] on button "Next" at bounding box center [617, 367] width 69 height 26
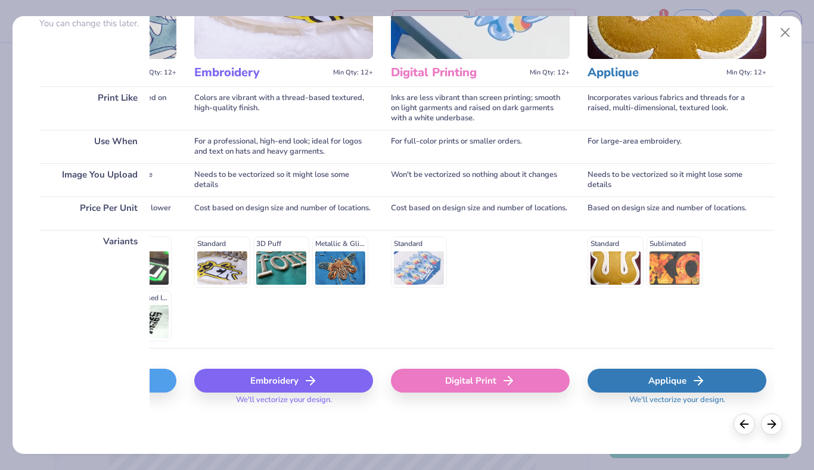
scroll to position [0, 188]
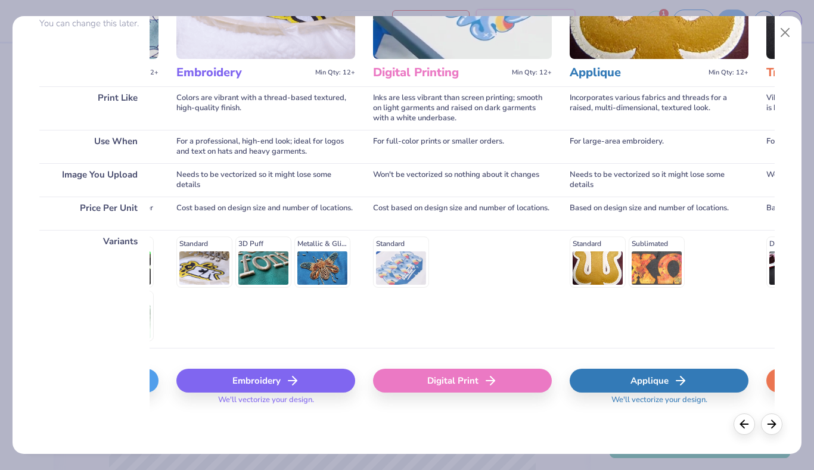
click at [472, 377] on div "Digital Print" at bounding box center [462, 381] width 179 height 24
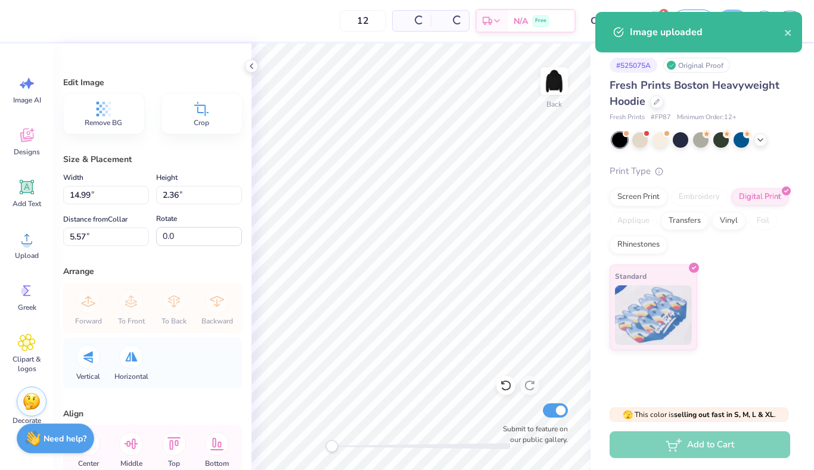
scroll to position [0, 0]
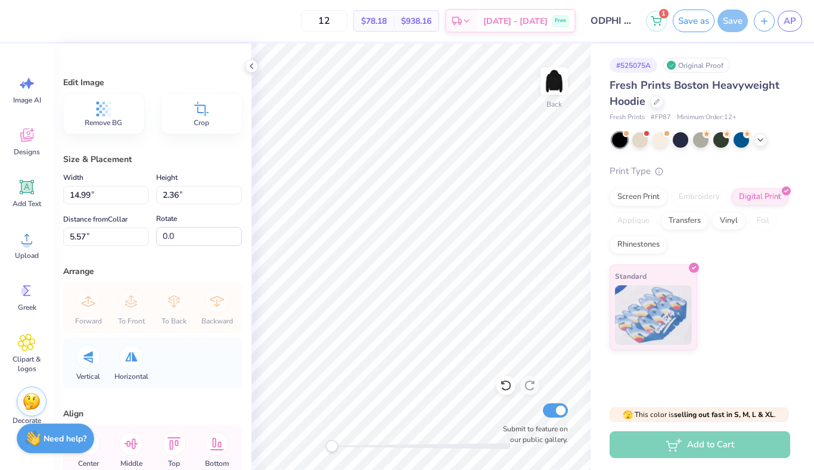
type input "12.06"
type input "1.90"
type input "3.00"
type input "9.08"
type input "1.43"
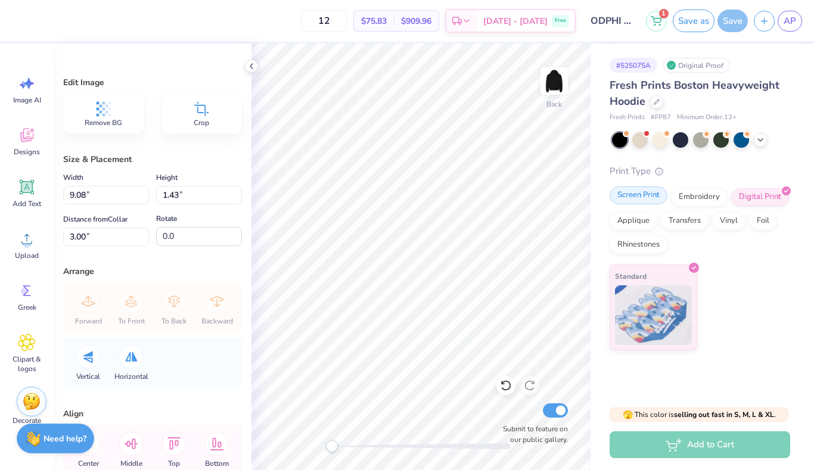
click at [652, 200] on div "Screen Print" at bounding box center [639, 196] width 58 height 18
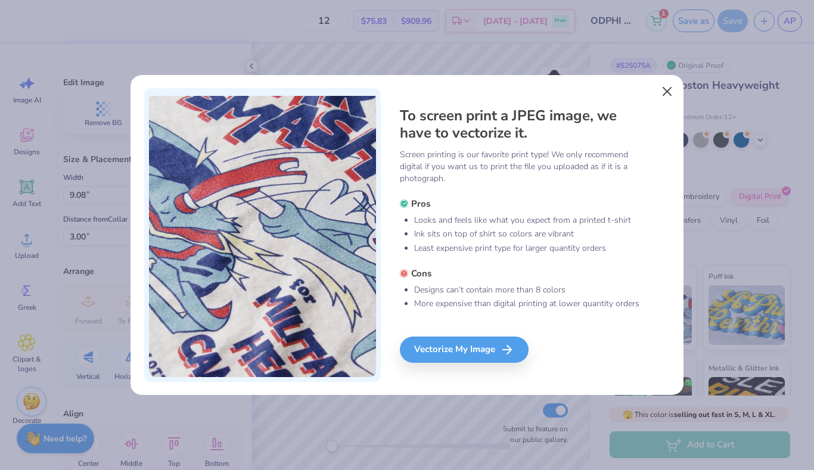
click at [668, 81] on button "Close" at bounding box center [667, 91] width 23 height 23
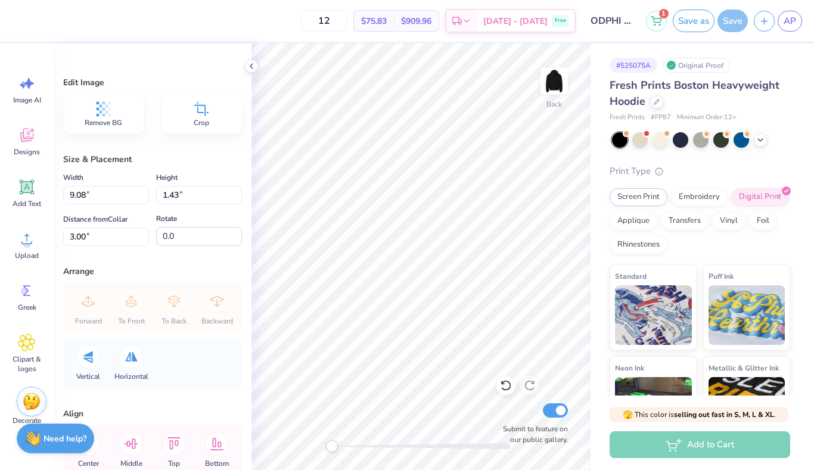
click at [777, 180] on div "Print Type Screen Print Embroidery Digital Print Applique Transfers Vinyl Foil …" at bounding box center [700, 350] width 181 height 370
click at [785, 199] on div "Digital Print" at bounding box center [760, 196] width 58 height 18
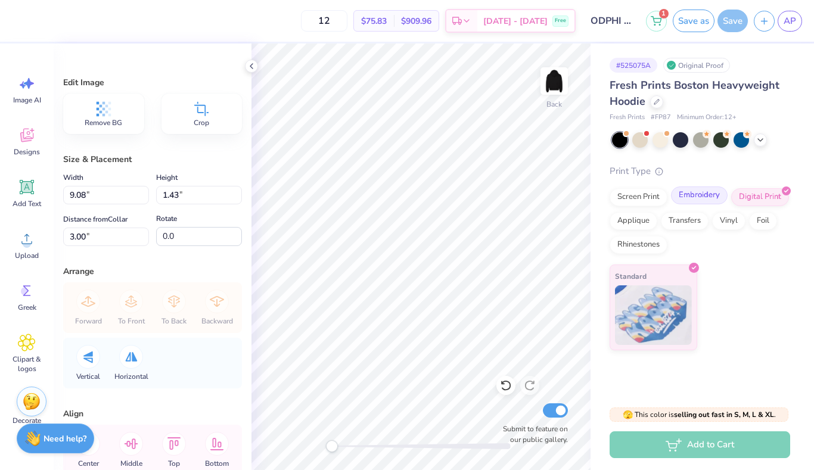
click at [699, 197] on div "Embroidery" at bounding box center [699, 196] width 57 height 18
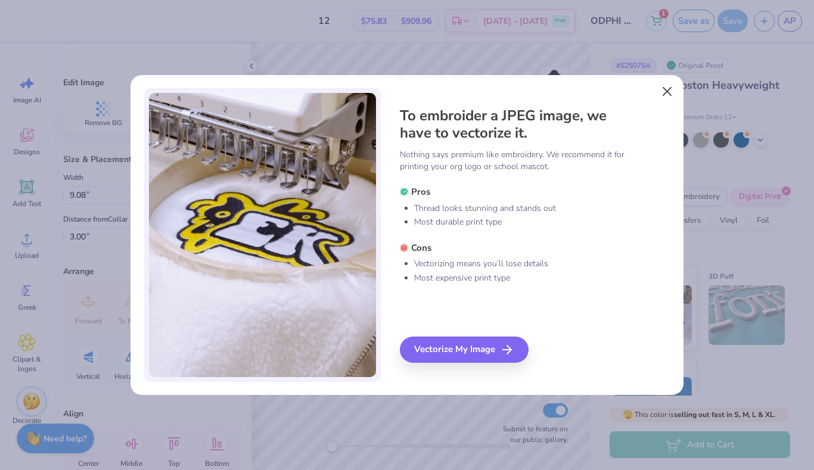
click at [662, 98] on button "Close" at bounding box center [667, 91] width 23 height 23
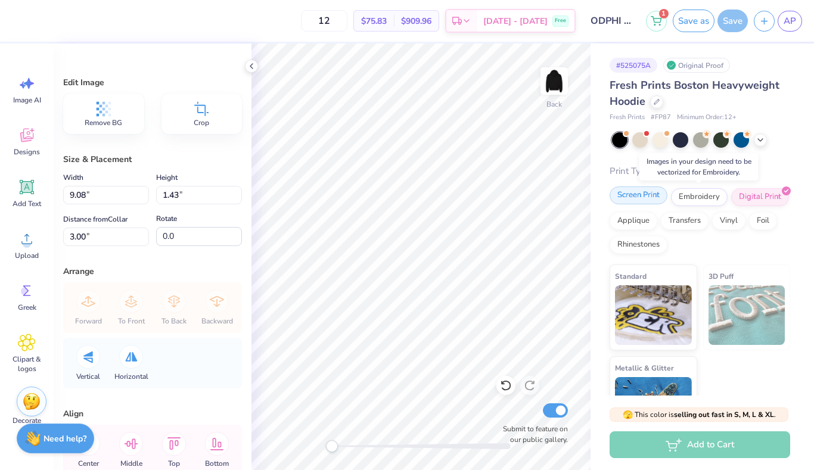
click at [637, 195] on div "Screen Print" at bounding box center [639, 196] width 58 height 18
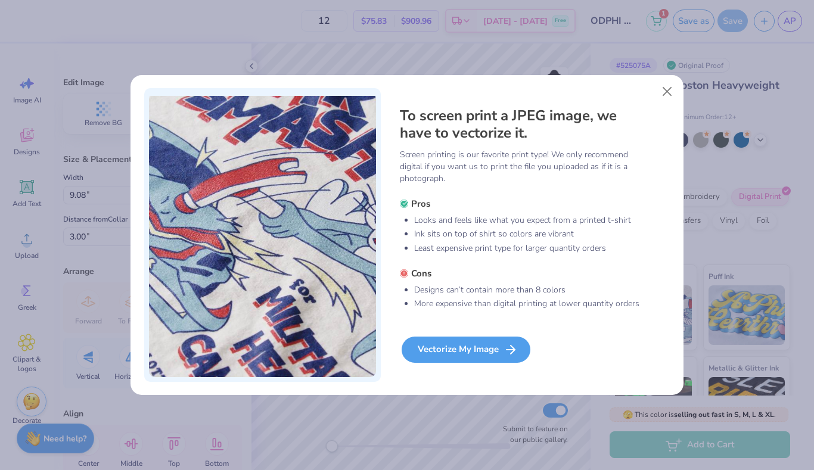
click at [490, 351] on div "Vectorize My Image" at bounding box center [466, 350] width 129 height 26
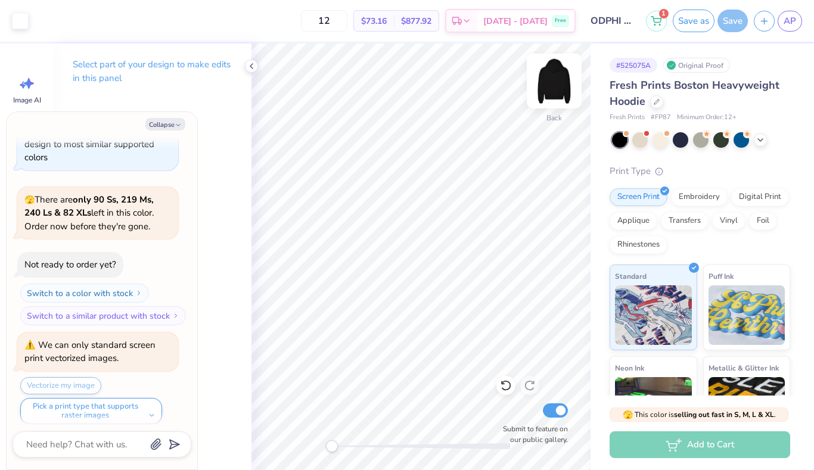
click at [547, 82] on img at bounding box center [555, 81] width 48 height 48
click at [177, 120] on button "Collapse" at bounding box center [165, 124] width 40 height 13
type textarea "x"
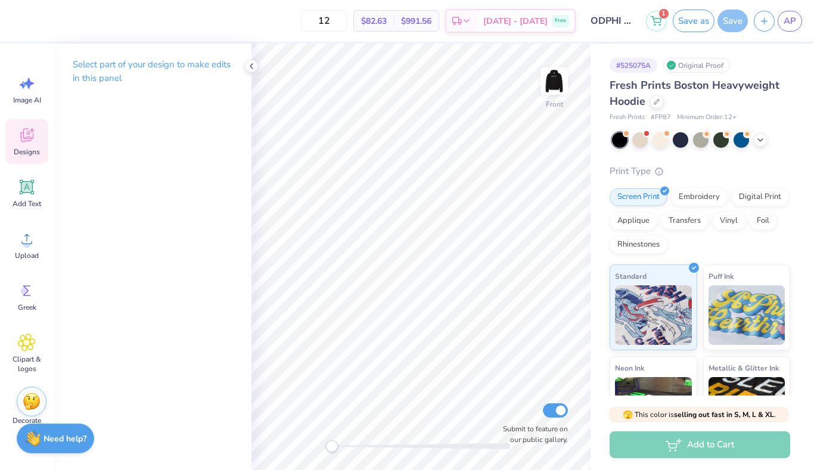
click at [30, 153] on span "Designs" at bounding box center [27, 152] width 26 height 10
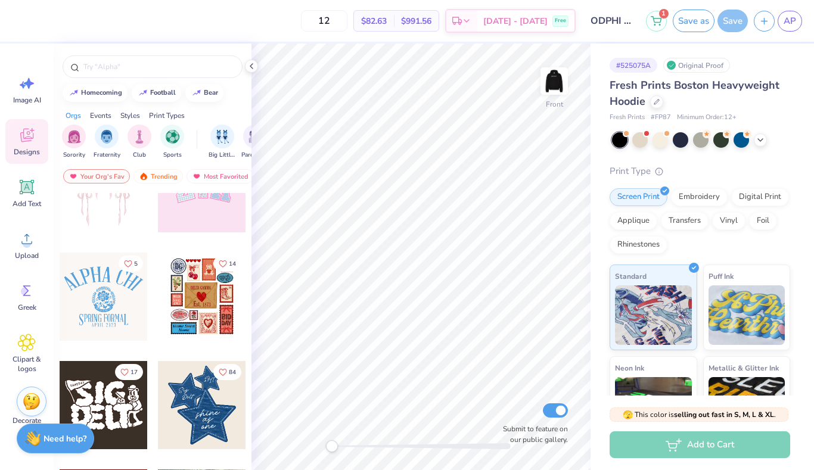
scroll to position [159, 0]
click at [103, 126] on div "filter for Fraternity" at bounding box center [107, 135] width 24 height 24
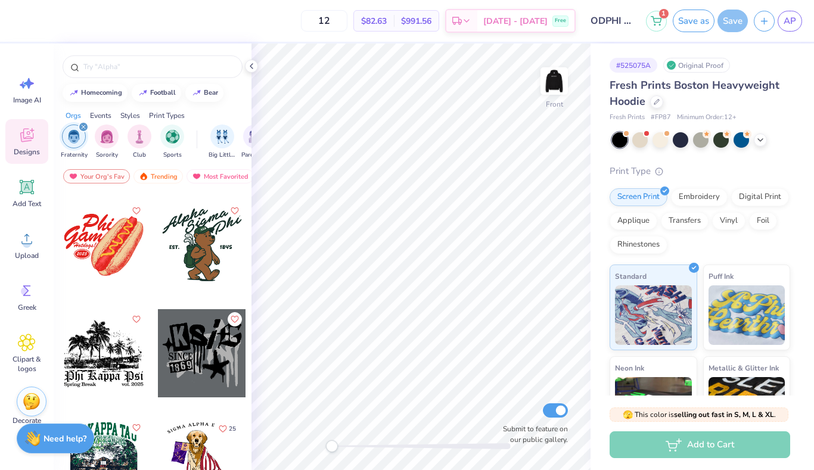
scroll to position [1945, 0]
click at [197, 347] on div at bounding box center [202, 354] width 88 height 88
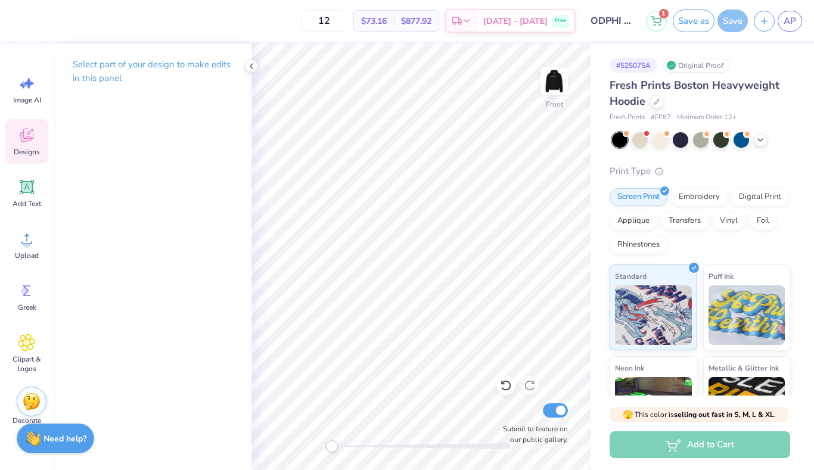
click at [33, 142] on icon at bounding box center [27, 135] width 18 height 18
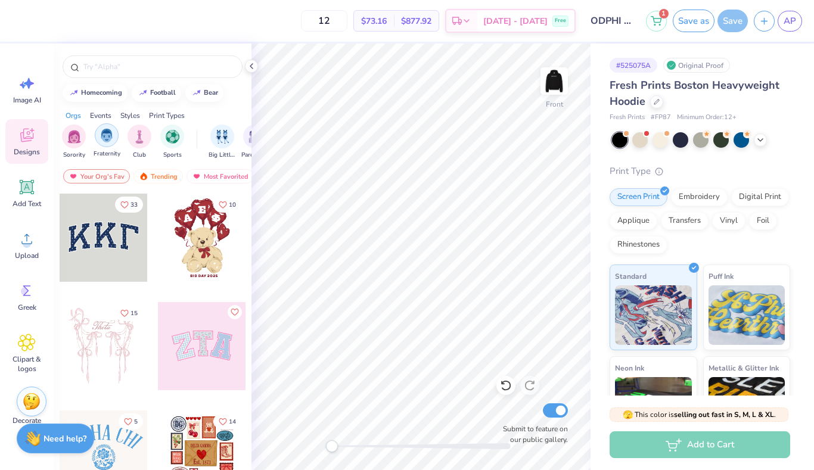
click at [112, 143] on div "filter for Fraternity" at bounding box center [107, 135] width 24 height 24
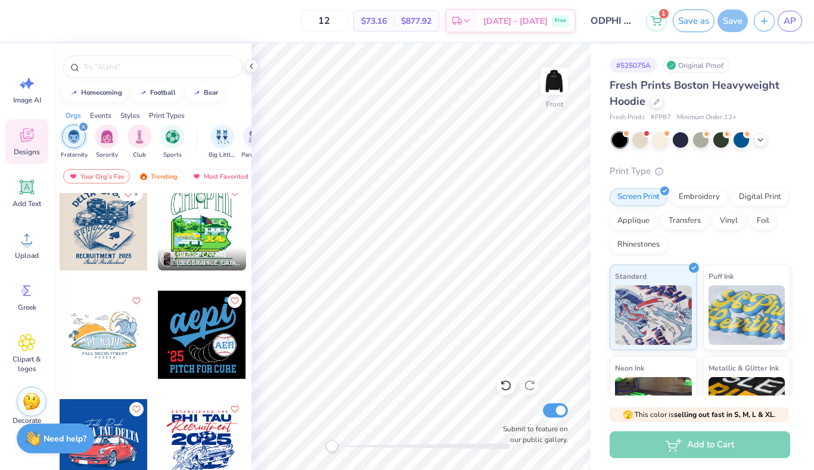
scroll to position [3816, 0]
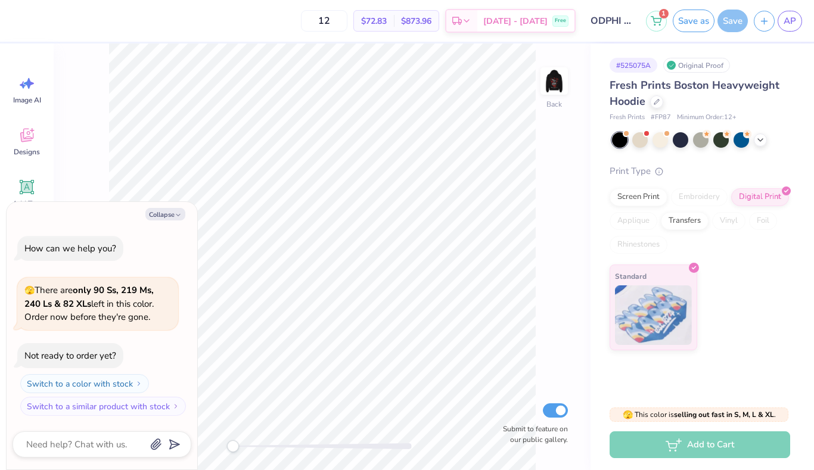
click at [176, 215] on icon "button" at bounding box center [178, 215] width 7 height 7
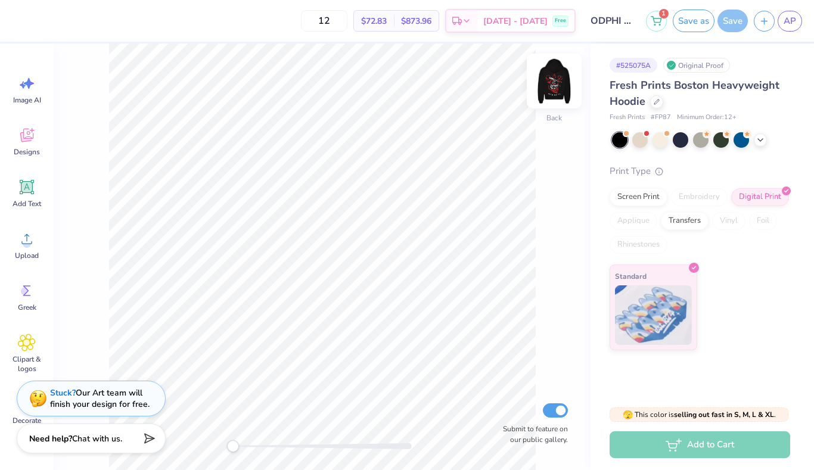
drag, startPoint x: 0, startPoint y: 0, endPoint x: 554, endPoint y: 85, distance: 560.3
click at [554, 85] on img at bounding box center [555, 81] width 48 height 48
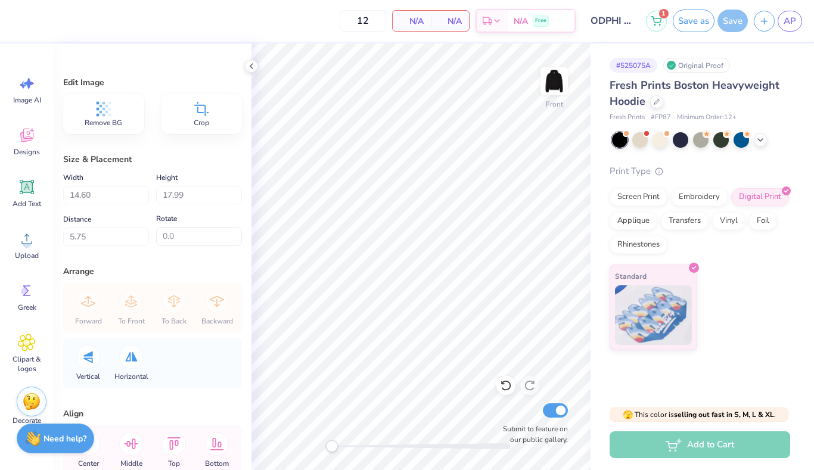
click at [553, 76] on img at bounding box center [554, 81] width 24 height 24
click at [655, 101] on icon at bounding box center [657, 102] width 6 height 6
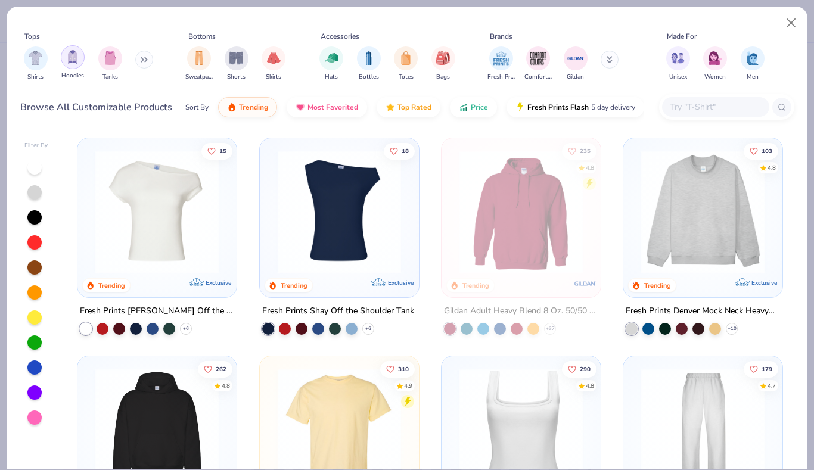
drag, startPoint x: 554, startPoint y: 85, endPoint x: 64, endPoint y: 58, distance: 490.8
click at [64, 58] on div "filter for Hoodies" at bounding box center [73, 57] width 24 height 24
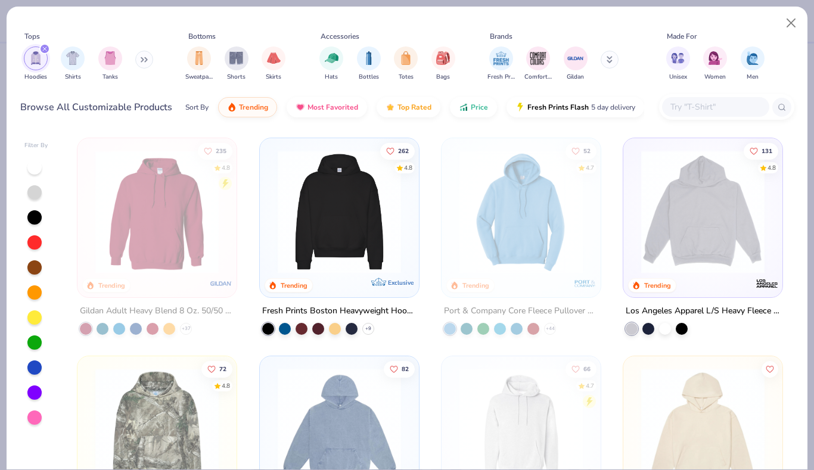
click at [680, 63] on img "filter for Unisex" at bounding box center [678, 58] width 14 height 14
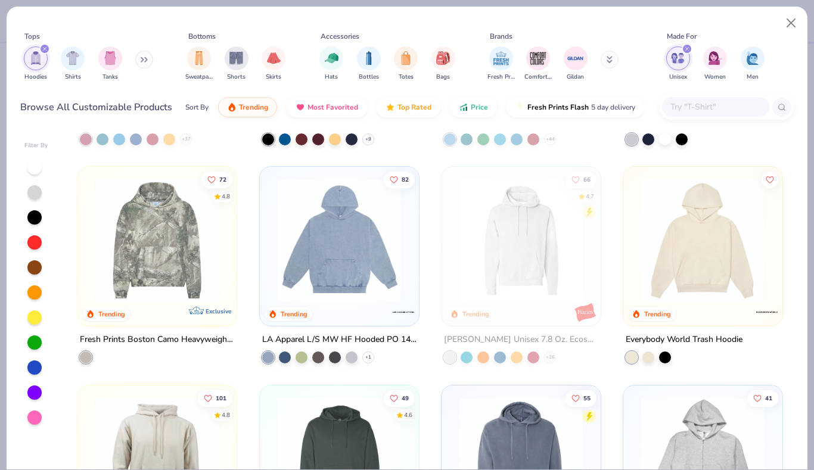
scroll to position [193, 0]
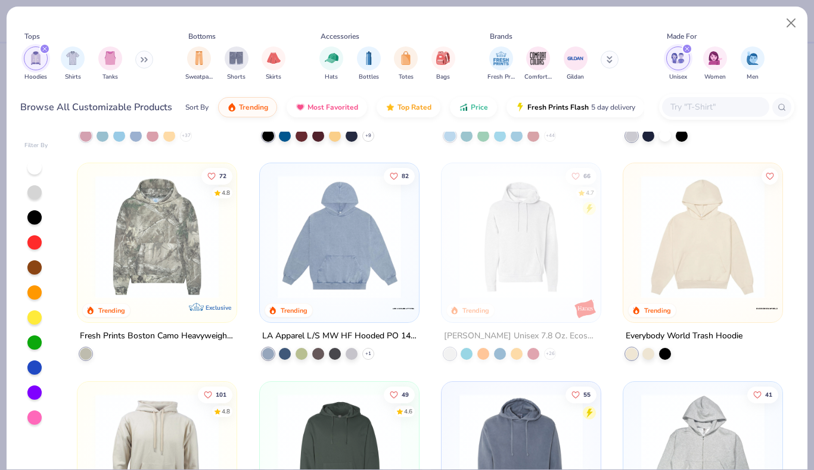
click at [659, 354] on div at bounding box center [665, 354] width 12 height 12
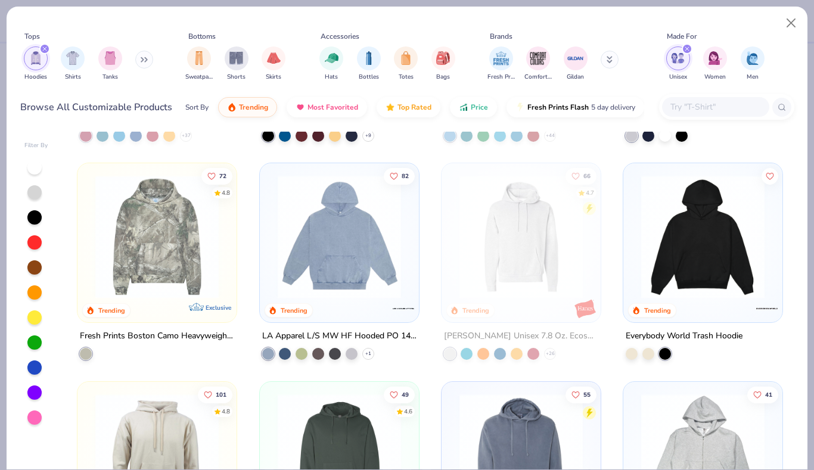
click at [690, 240] on img at bounding box center [702, 236] width 135 height 123
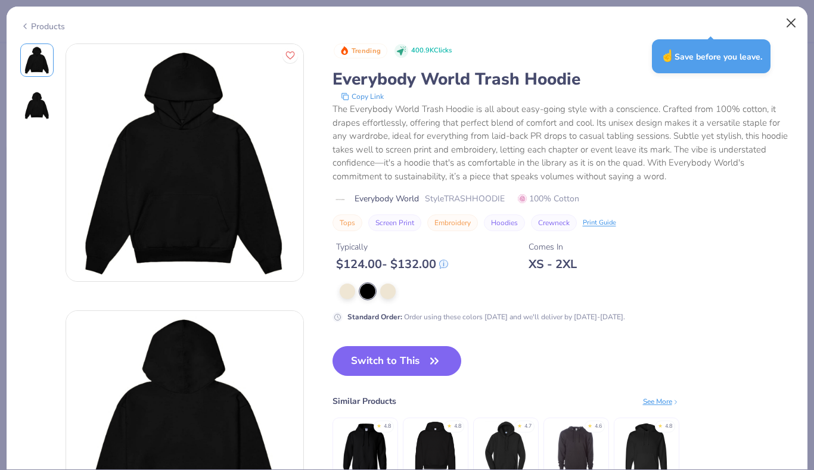
click at [792, 20] on button "Close" at bounding box center [791, 23] width 23 height 23
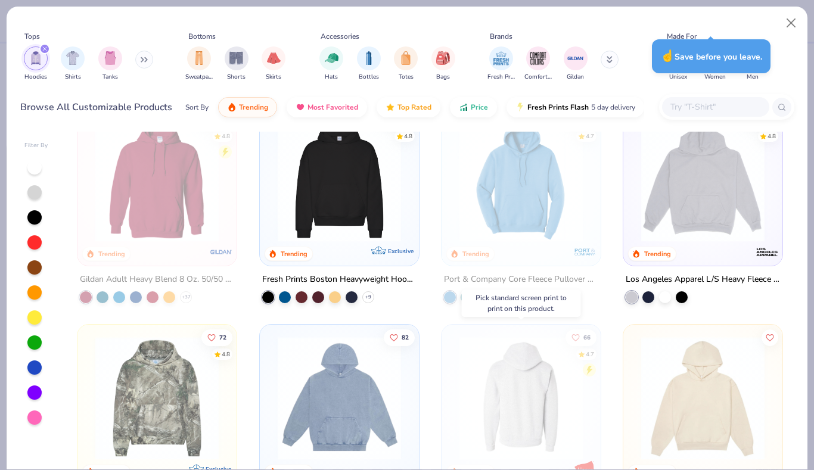
scroll to position [32, 0]
click at [33, 219] on div at bounding box center [34, 217] width 14 height 14
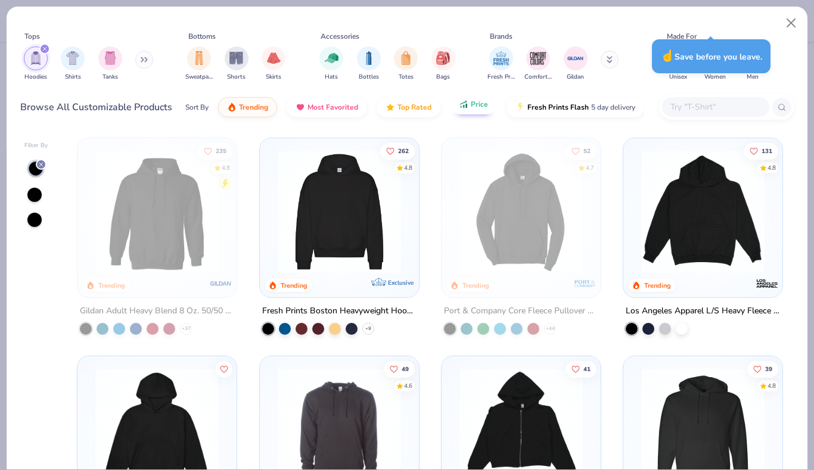
click at [469, 107] on button "Price" at bounding box center [473, 104] width 47 height 20
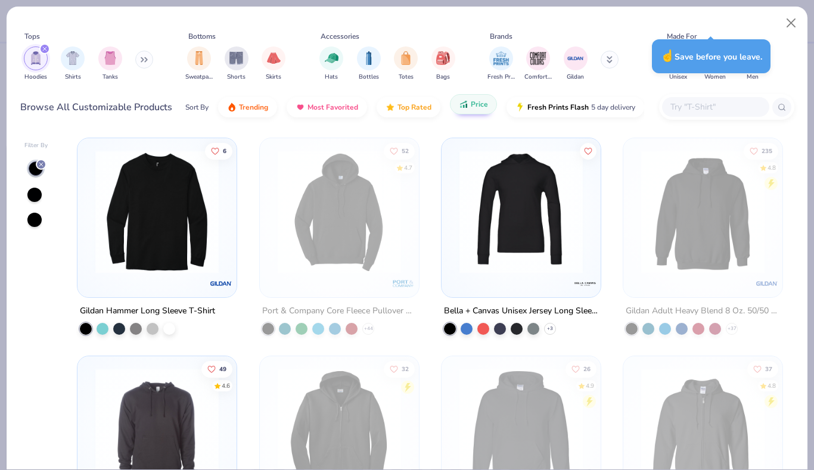
click at [475, 111] on button "Price" at bounding box center [473, 104] width 47 height 20
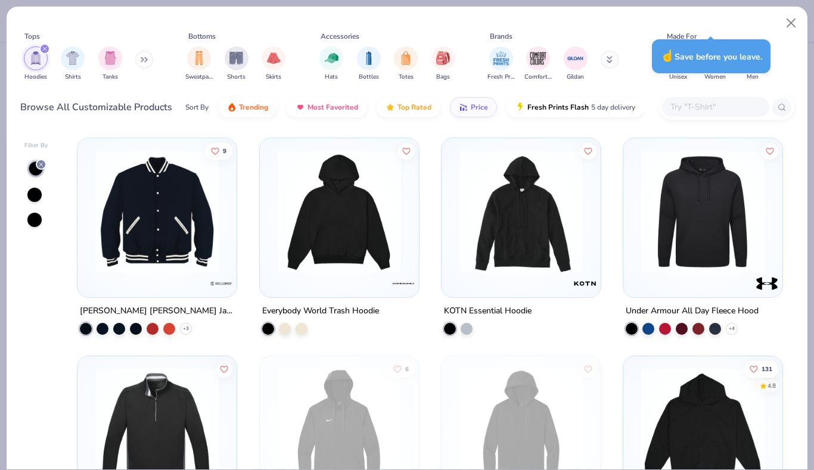
click at [711, 27] on div "Tops Hoodies Shirts Tanks Bottoms Sweatpants Shorts Skirts Accessories Hats Bot…" at bounding box center [407, 59] width 774 height 64
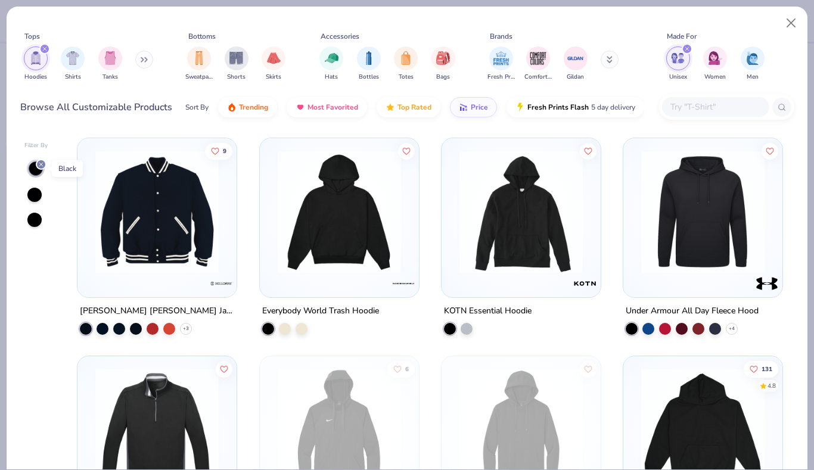
click at [39, 164] on icon at bounding box center [41, 164] width 7 height 7
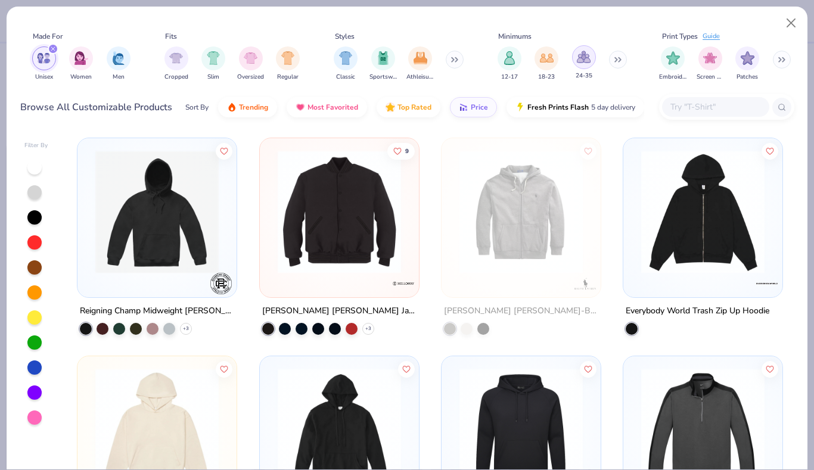
scroll to position [0, 634]
click at [508, 60] on img "filter for 12-17" at bounding box center [509, 57] width 13 height 14
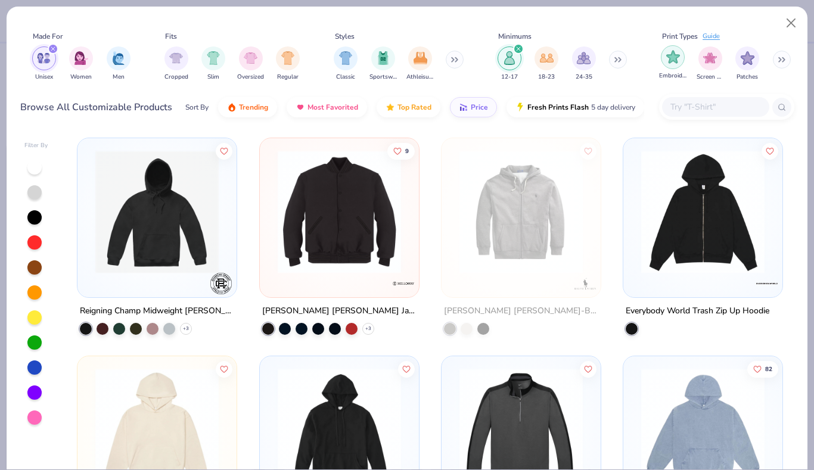
click at [675, 61] on img "filter for Embroidery" at bounding box center [673, 57] width 14 height 14
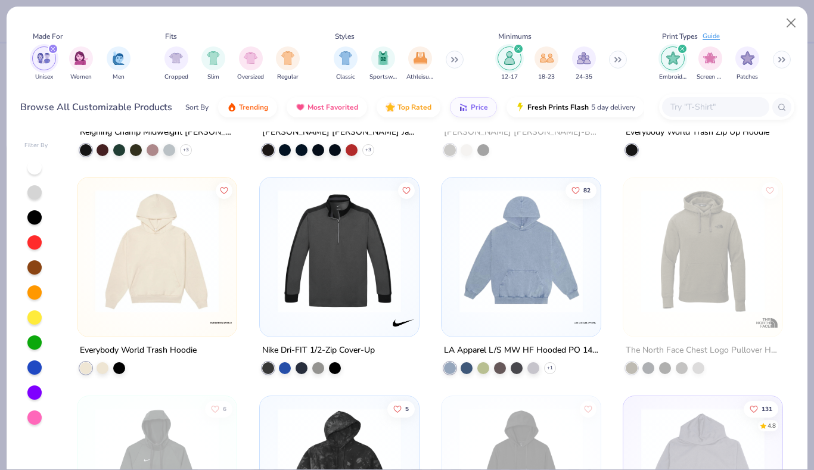
scroll to position [180, 0]
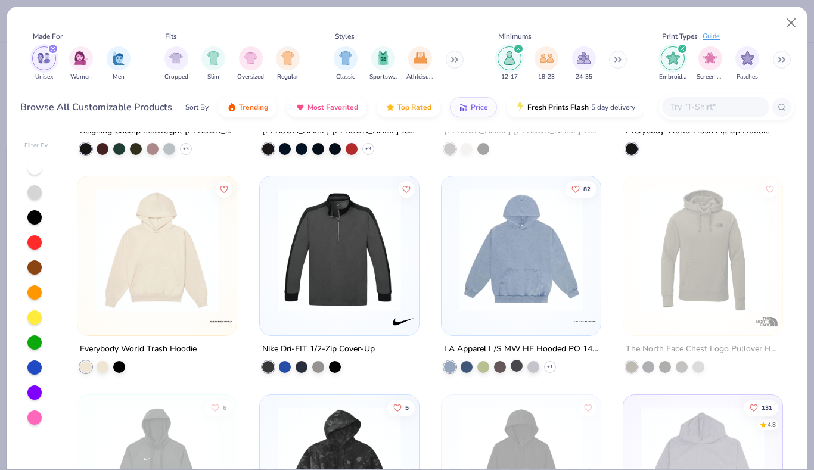
click at [517, 366] on div at bounding box center [517, 366] width 12 height 12
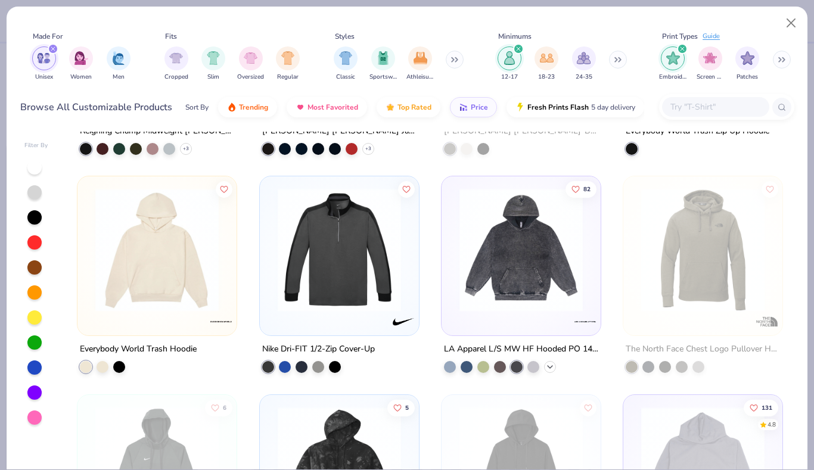
click at [549, 366] on polyline at bounding box center [550, 367] width 5 height 2
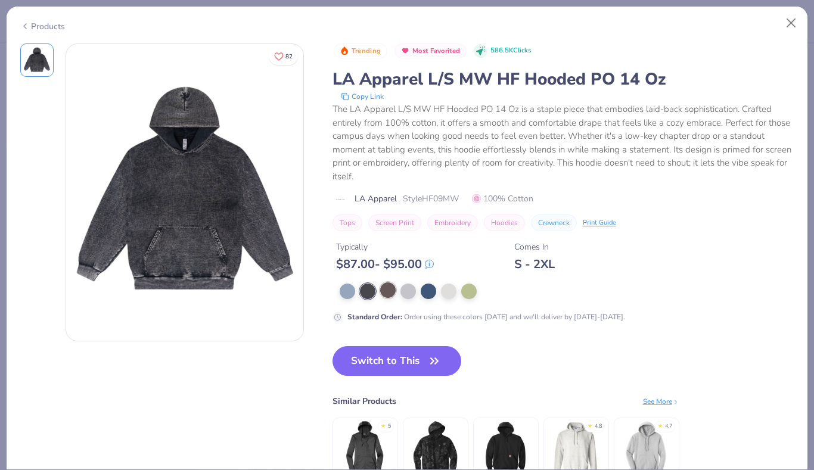
click at [386, 293] on div at bounding box center [387, 290] width 15 height 15
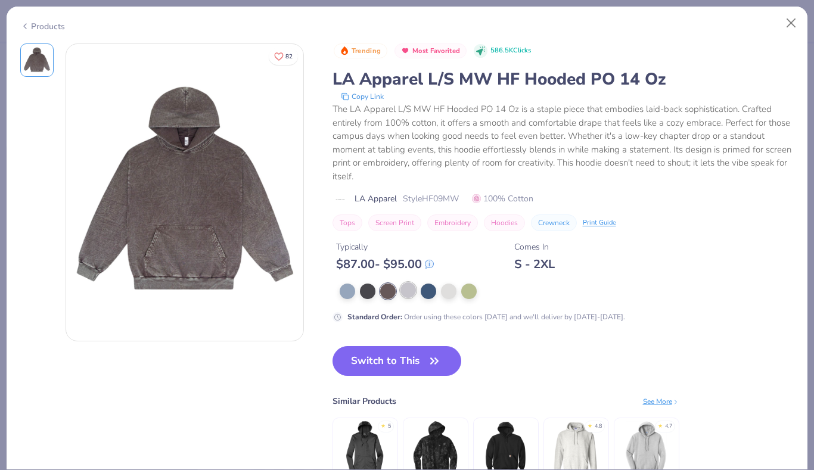
click at [411, 293] on div at bounding box center [408, 290] width 15 height 15
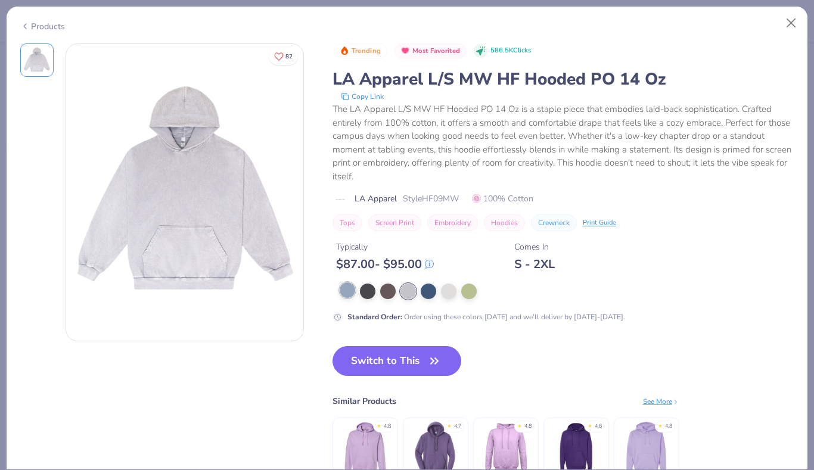
click at [348, 289] on div at bounding box center [347, 290] width 15 height 15
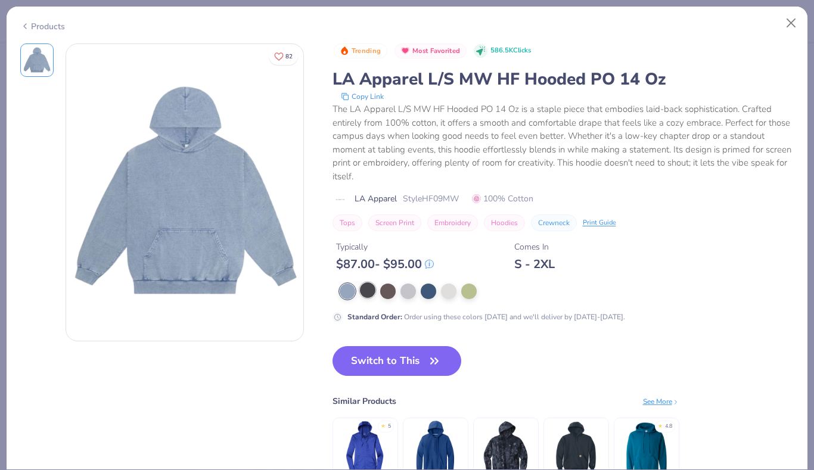
click at [364, 292] on div at bounding box center [367, 290] width 15 height 15
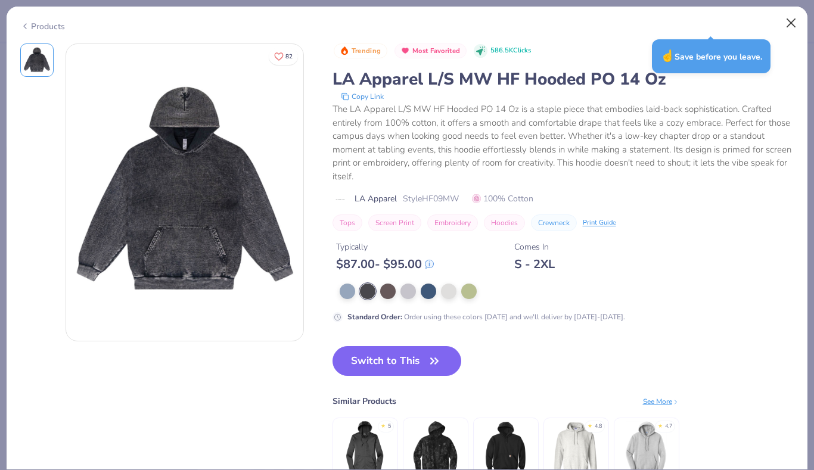
click at [791, 26] on button "Close" at bounding box center [791, 23] width 23 height 23
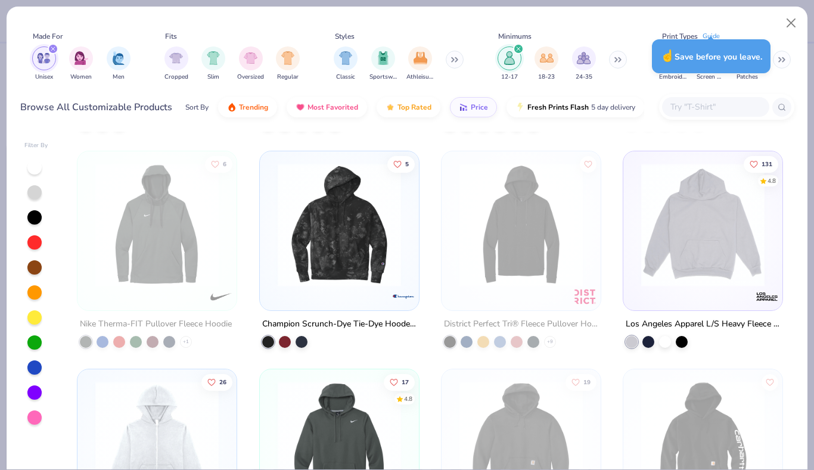
scroll to position [431, 0]
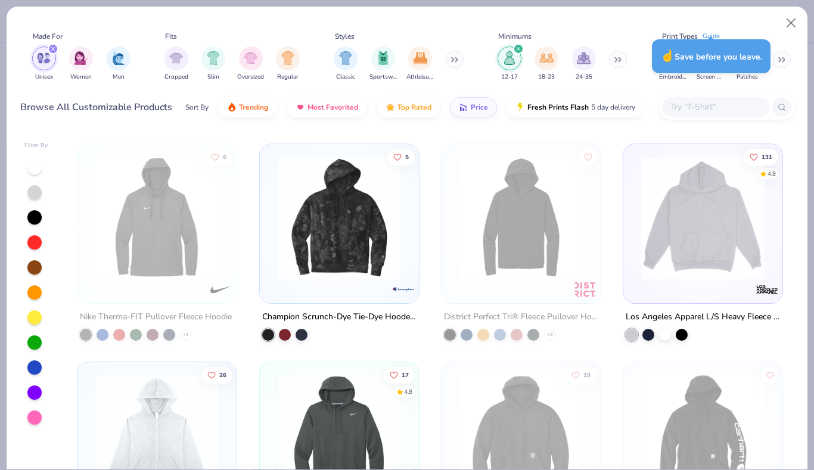
click at [724, 271] on img at bounding box center [702, 217] width 135 height 123
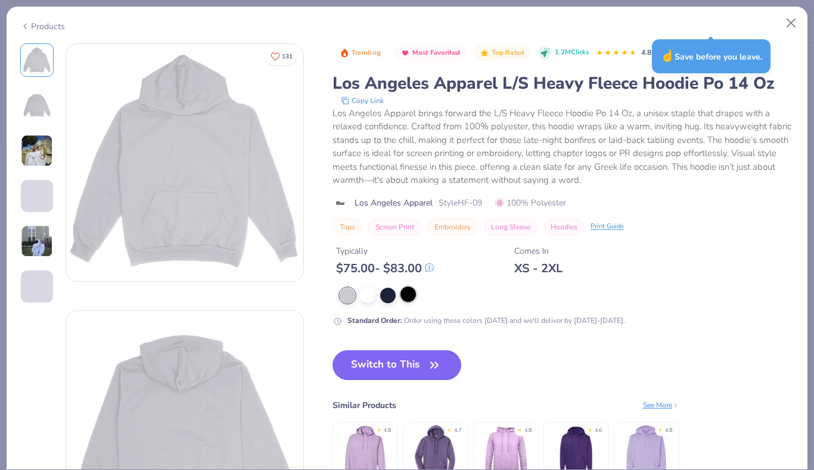
click at [410, 292] on div at bounding box center [408, 294] width 15 height 15
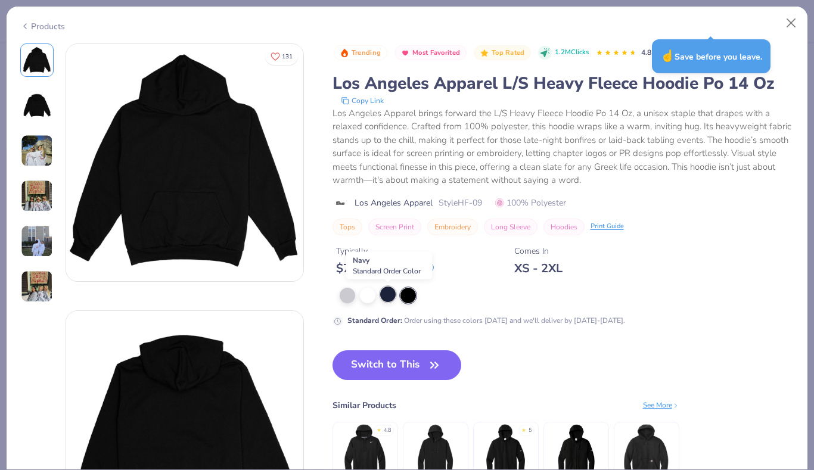
click at [390, 294] on div at bounding box center [387, 294] width 15 height 15
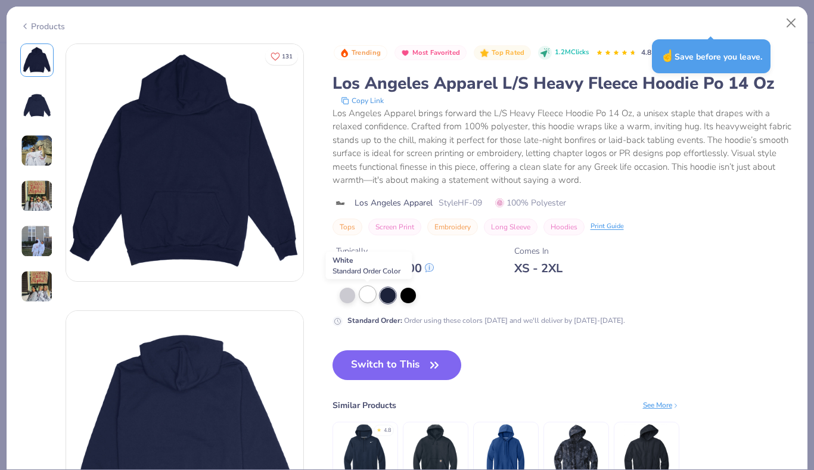
click at [364, 295] on div at bounding box center [367, 294] width 15 height 15
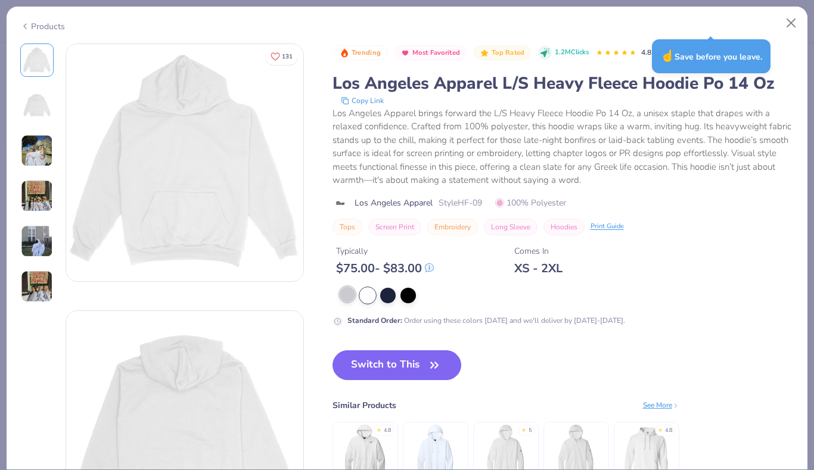
click at [343, 294] on div at bounding box center [347, 294] width 15 height 15
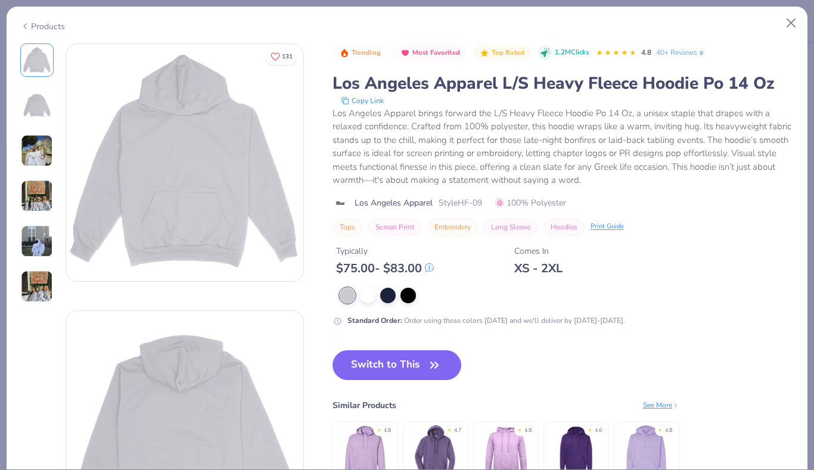
click at [38, 153] on img at bounding box center [37, 151] width 32 height 32
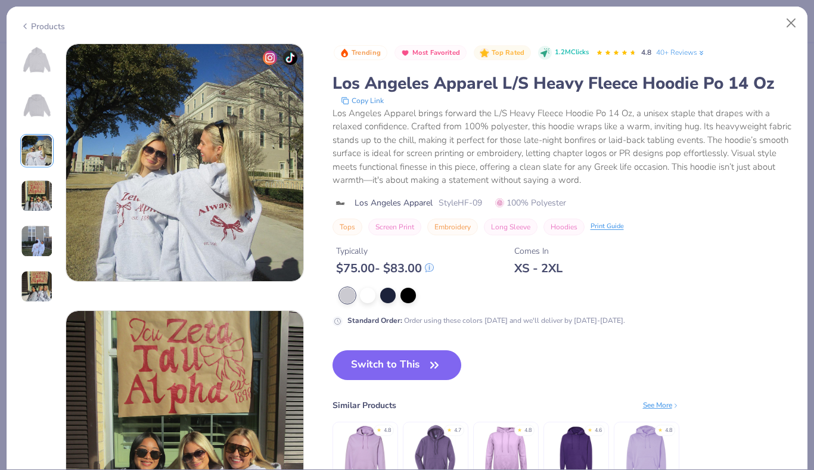
scroll to position [534, 0]
click at [41, 191] on img at bounding box center [37, 196] width 32 height 32
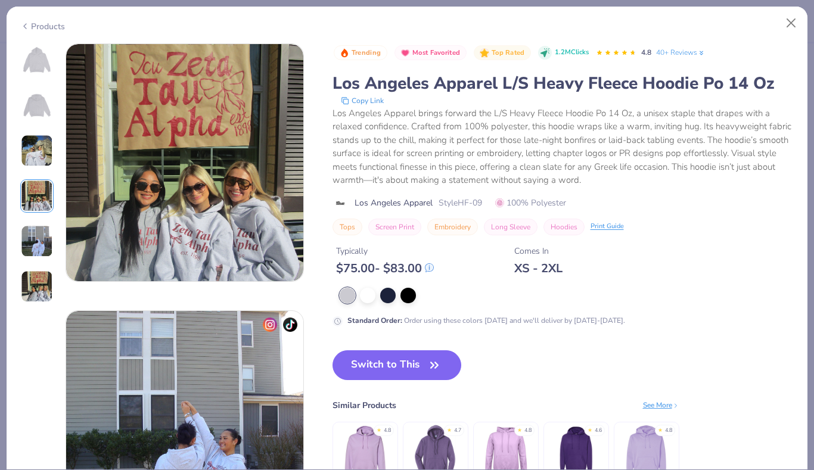
click at [45, 220] on div at bounding box center [36, 174] width 33 height 260
click at [42, 275] on img at bounding box center [37, 287] width 32 height 32
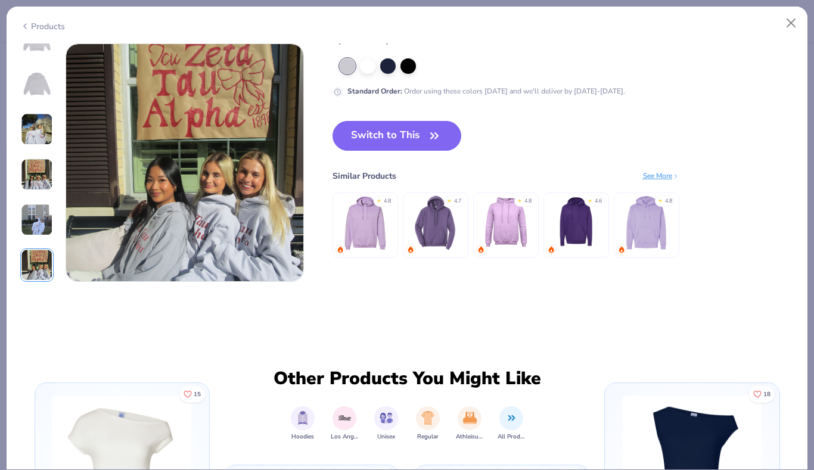
click at [41, 243] on div at bounding box center [36, 152] width 33 height 260
click at [41, 225] on img at bounding box center [37, 220] width 32 height 32
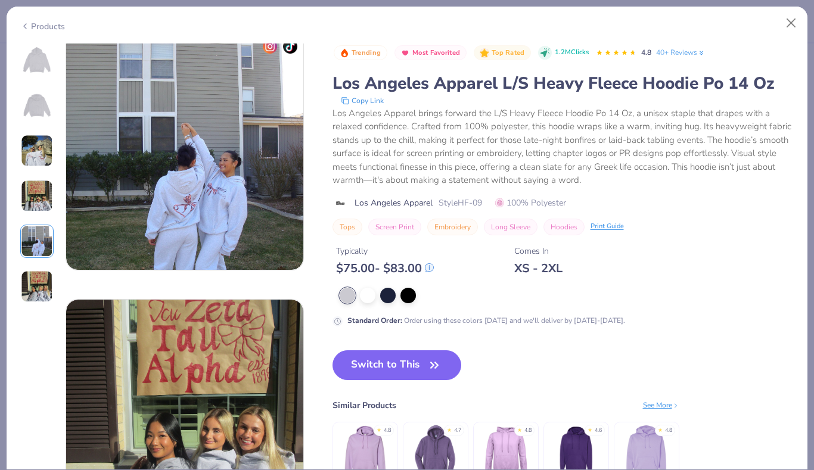
scroll to position [1068, 0]
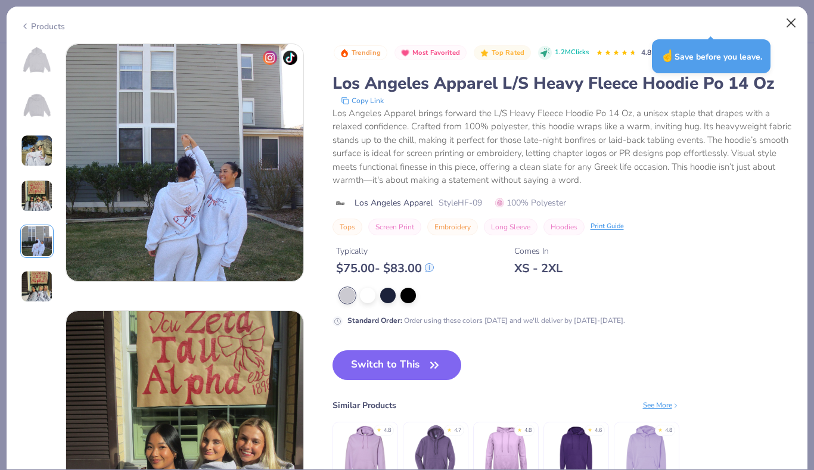
click at [788, 20] on button "Close" at bounding box center [791, 23] width 23 height 23
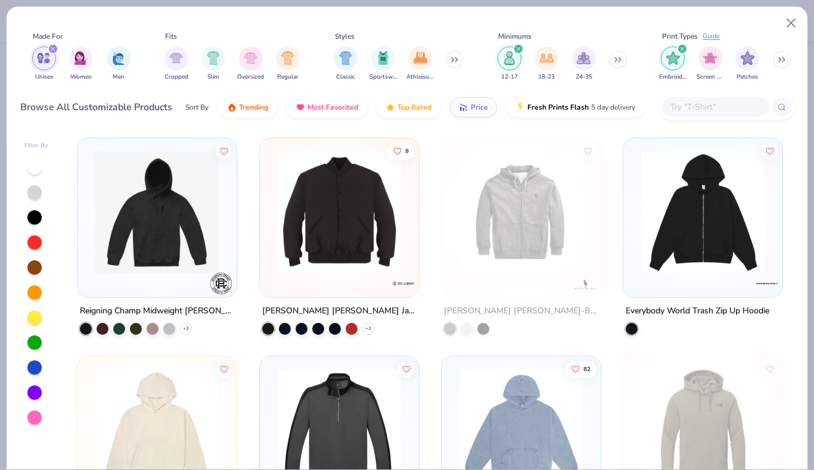
click at [683, 49] on icon "filter for Embroidery" at bounding box center [683, 49] width 4 height 4
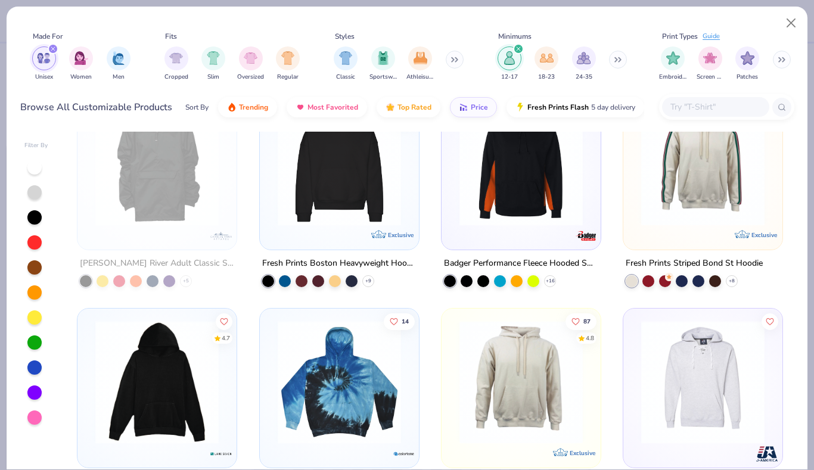
scroll to position [1784, 0]
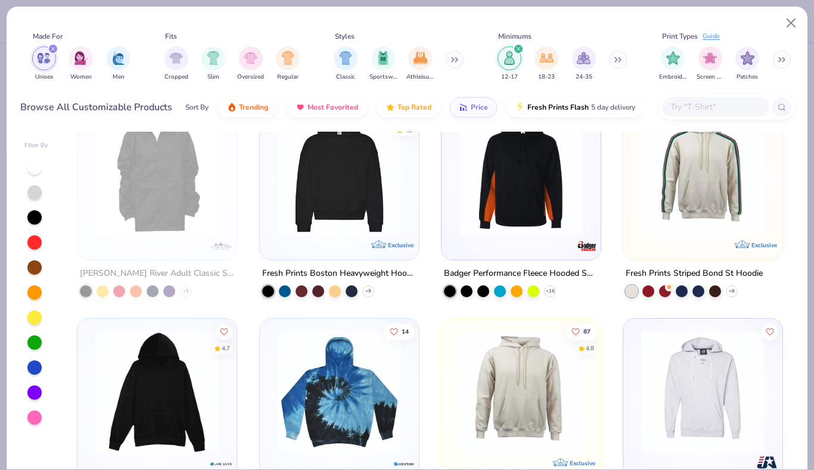
click at [354, 196] on img at bounding box center [339, 174] width 135 height 123
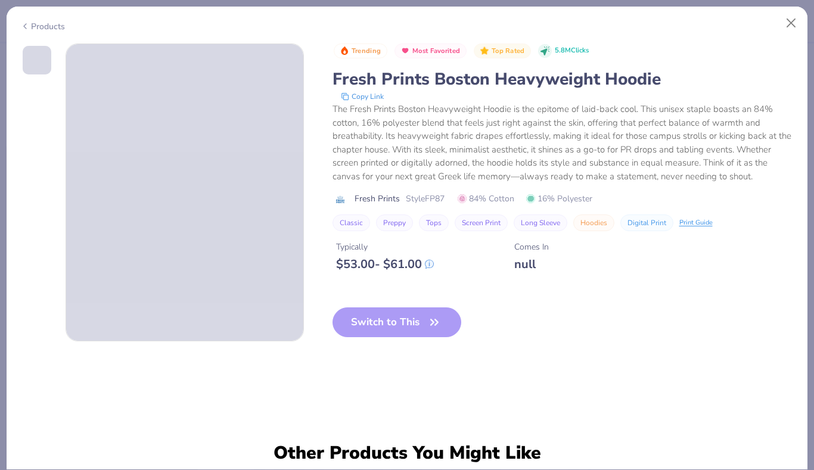
type textarea "x"
